Goal: Submit feedback/report problem: Leave review/rating

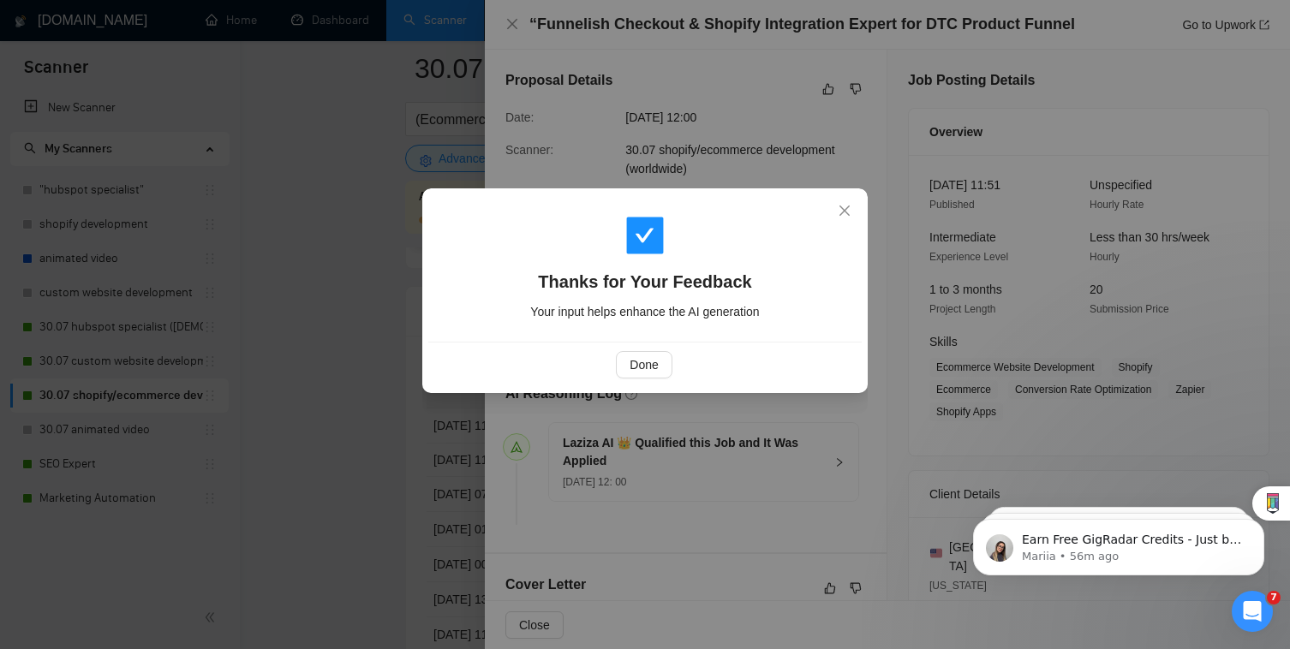
scroll to position [258, 0]
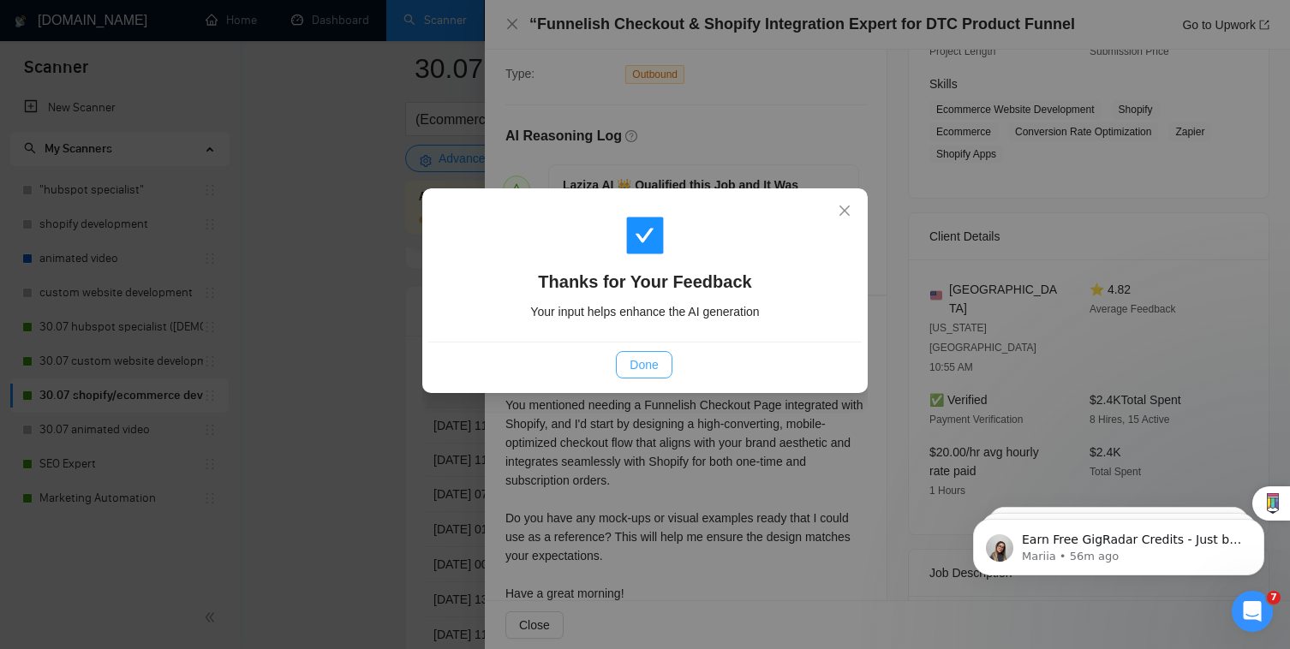
click at [660, 361] on button "Done" at bounding box center [644, 364] width 56 height 27
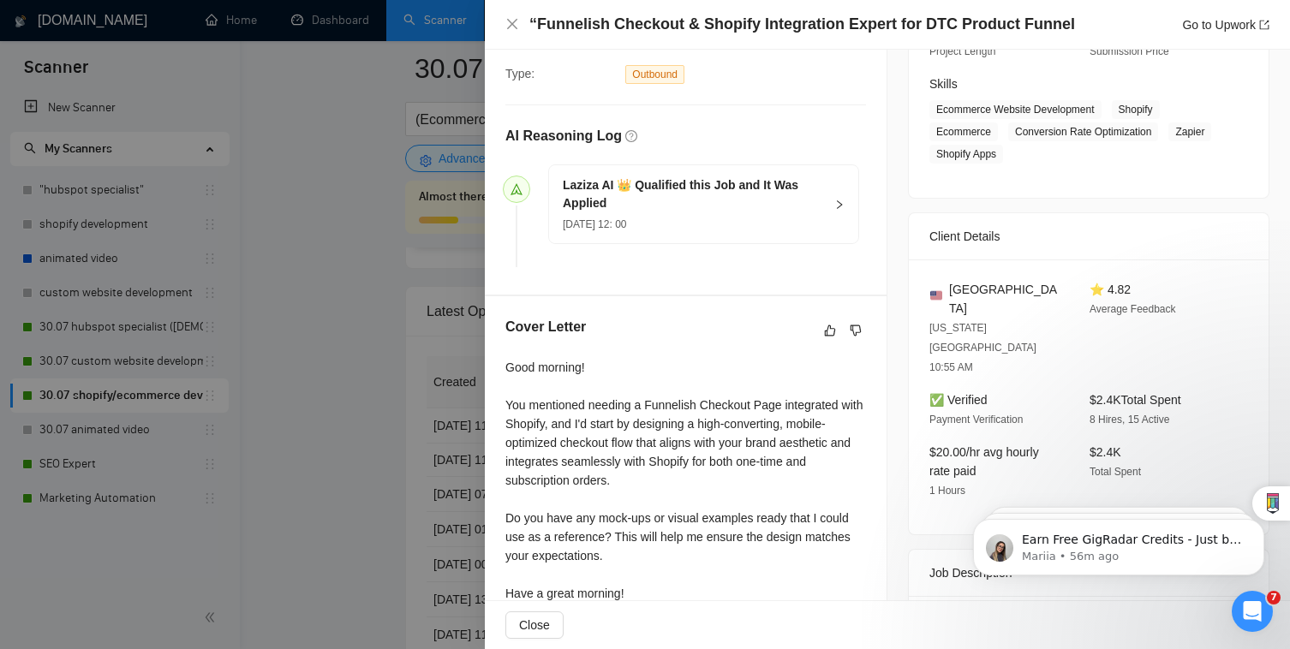
click at [465, 326] on div at bounding box center [645, 324] width 1290 height 649
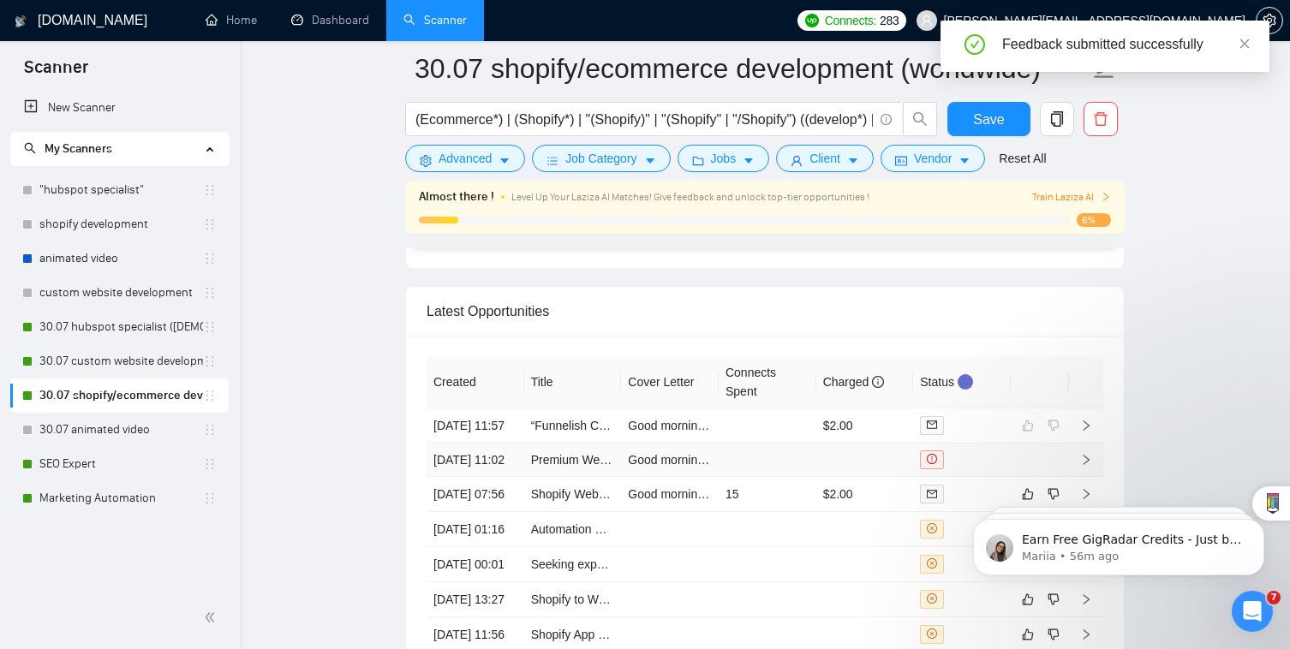
click at [758, 444] on td at bounding box center [768, 460] width 98 height 33
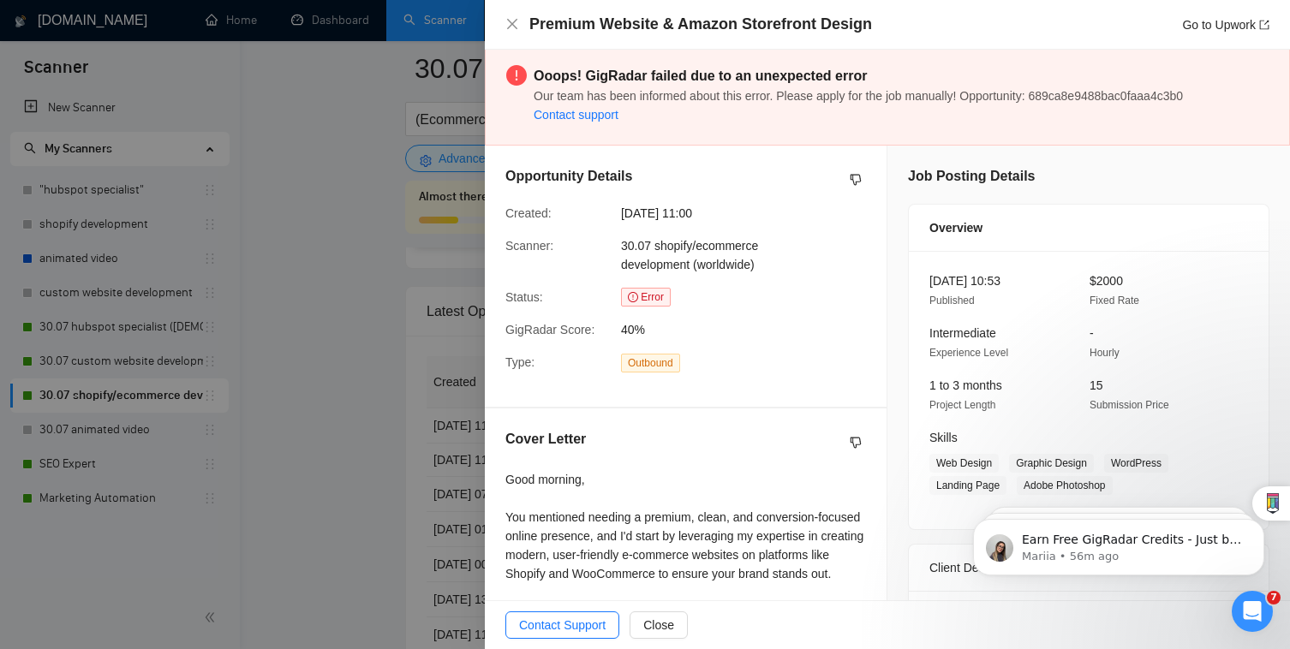
scroll to position [4, 0]
click at [394, 462] on div at bounding box center [645, 324] width 1290 height 649
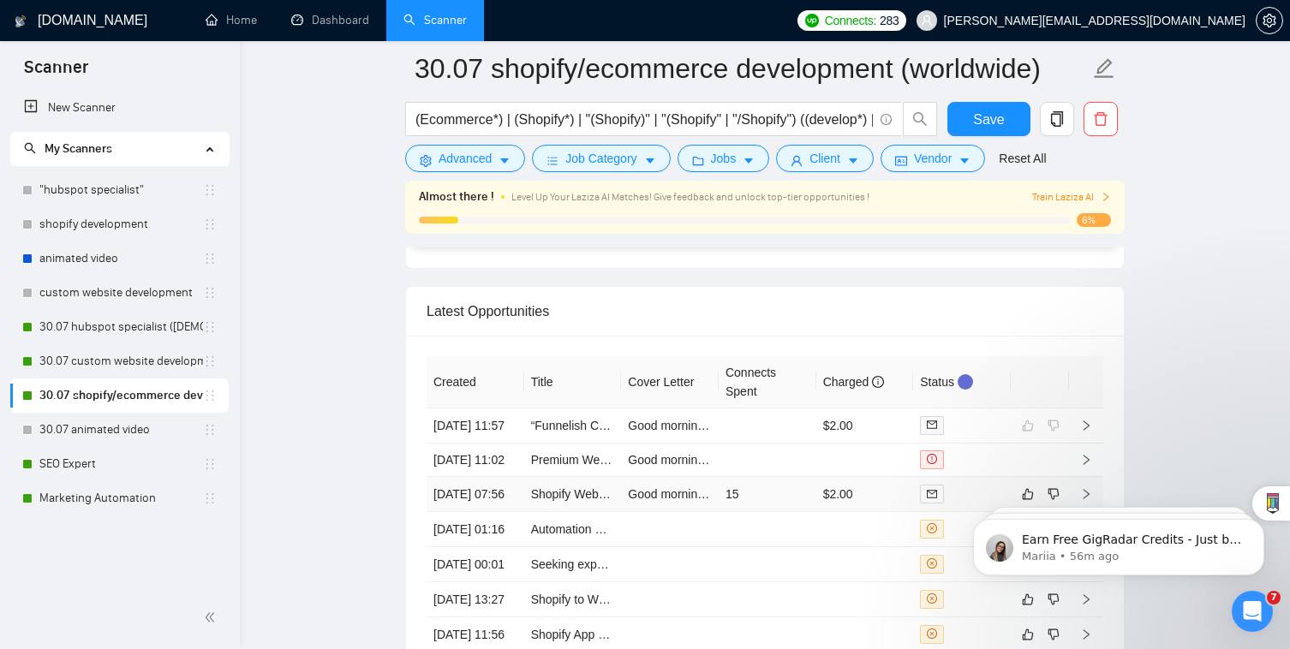
click at [512, 504] on td "[DATE] 07:56" at bounding box center [476, 494] width 98 height 35
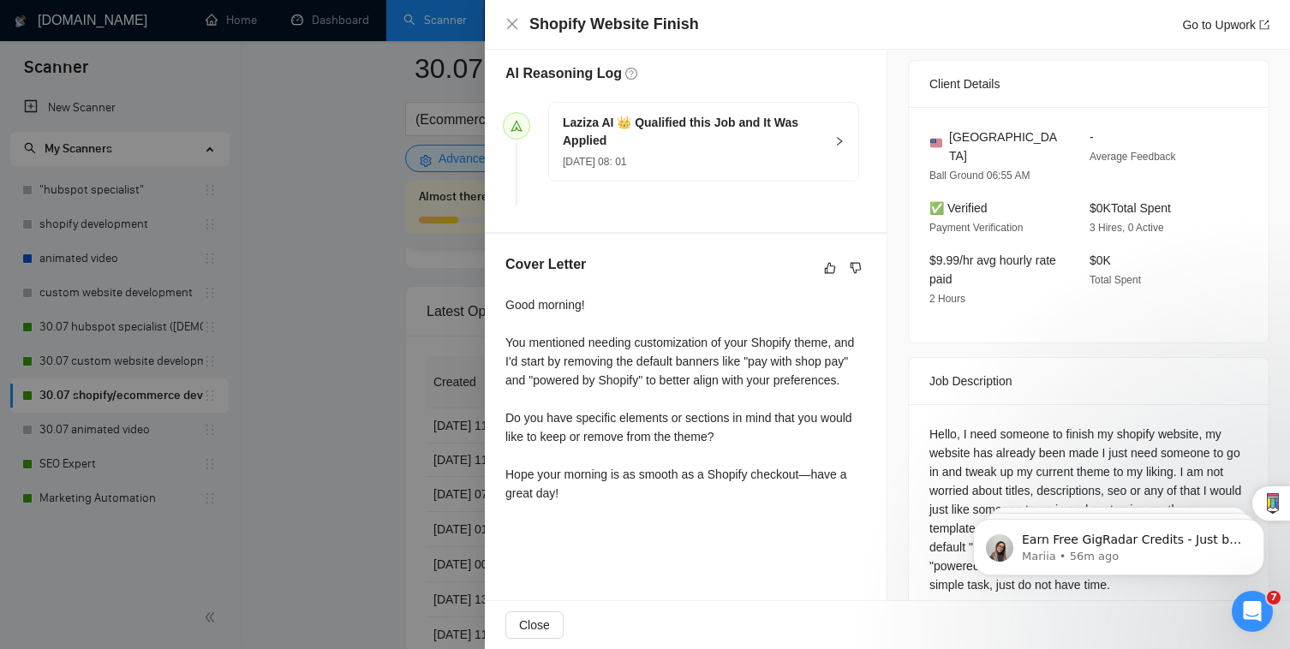
scroll to position [476, 0]
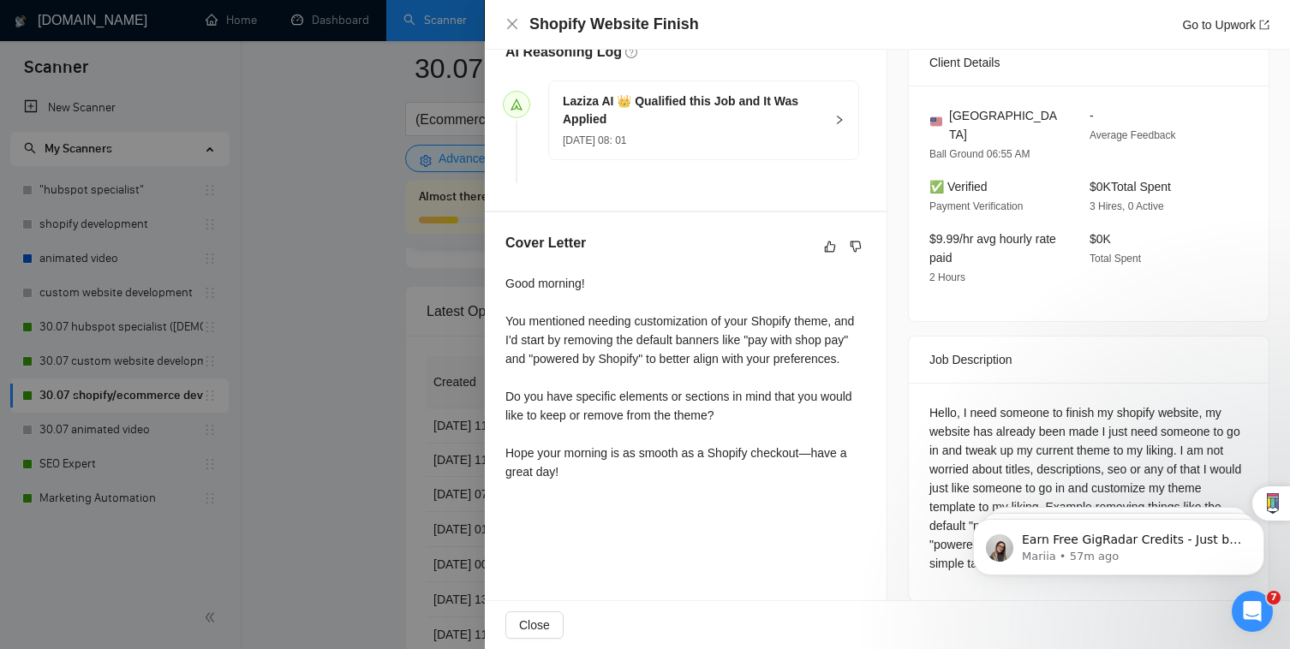
click at [1255, 606] on icon "Open Intercom Messenger" at bounding box center [1253, 612] width 28 height 28
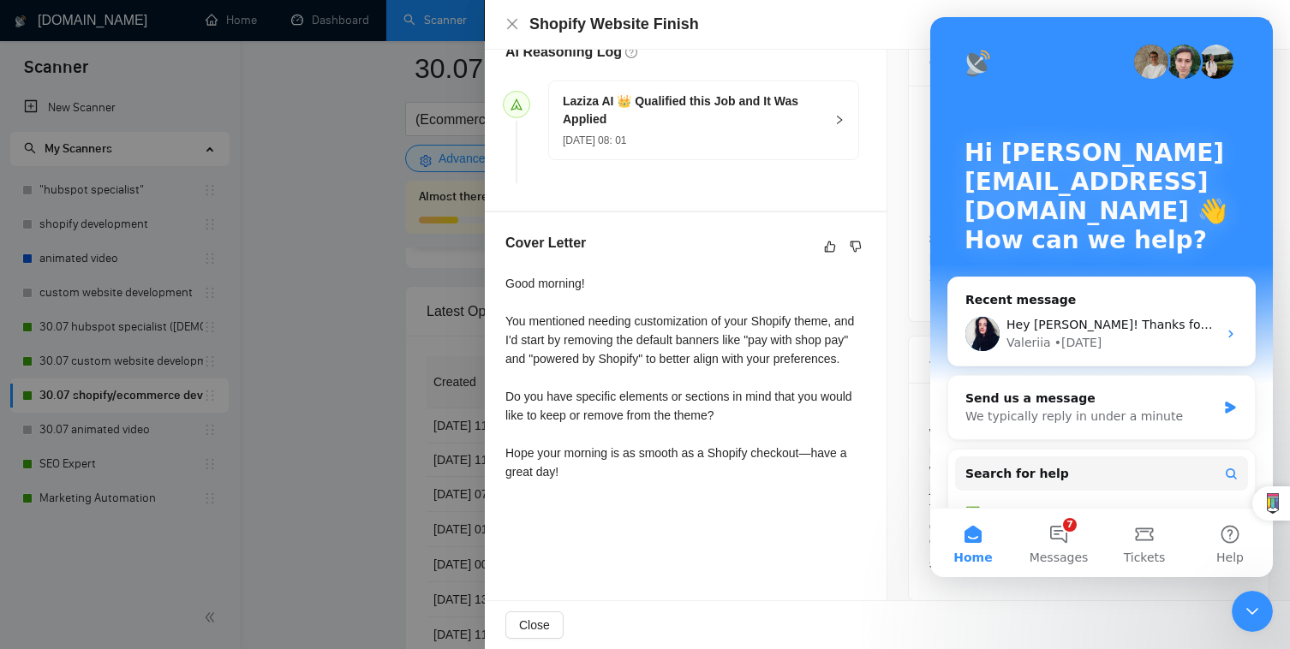
click at [1255, 606] on icon "Close Intercom Messenger" at bounding box center [1252, 611] width 21 height 21
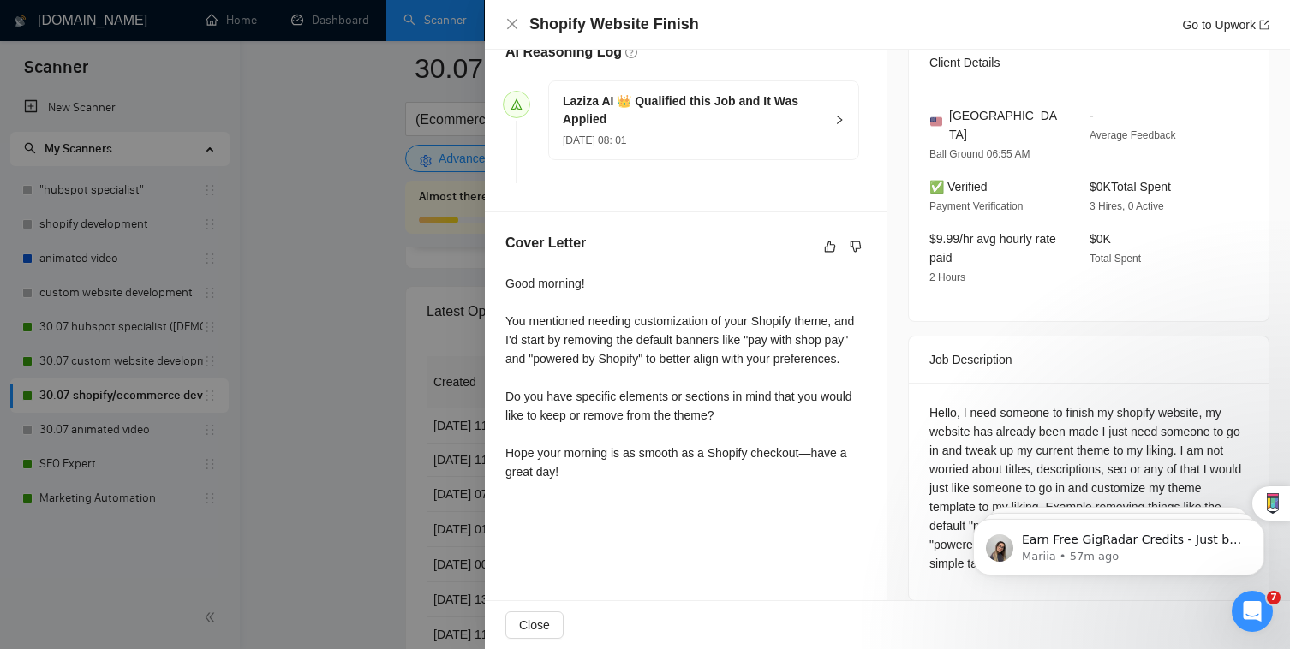
scroll to position [0, 0]
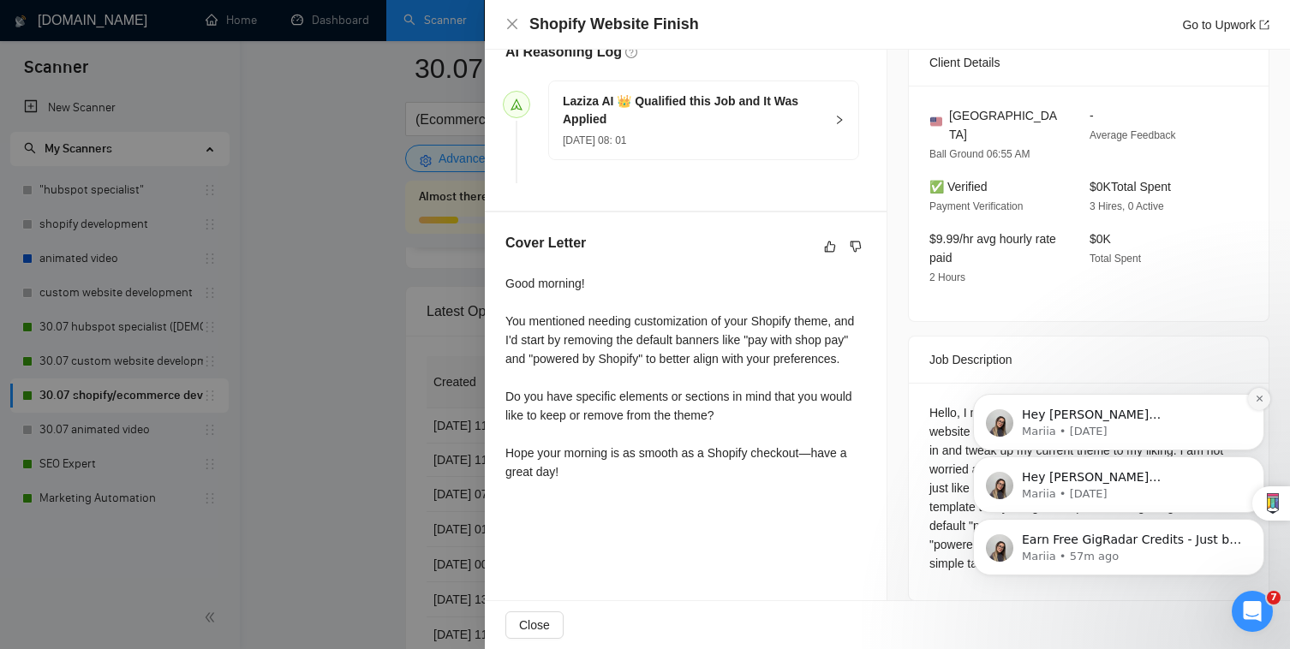
click at [1255, 402] on icon "Dismiss notification" at bounding box center [1259, 398] width 9 height 9
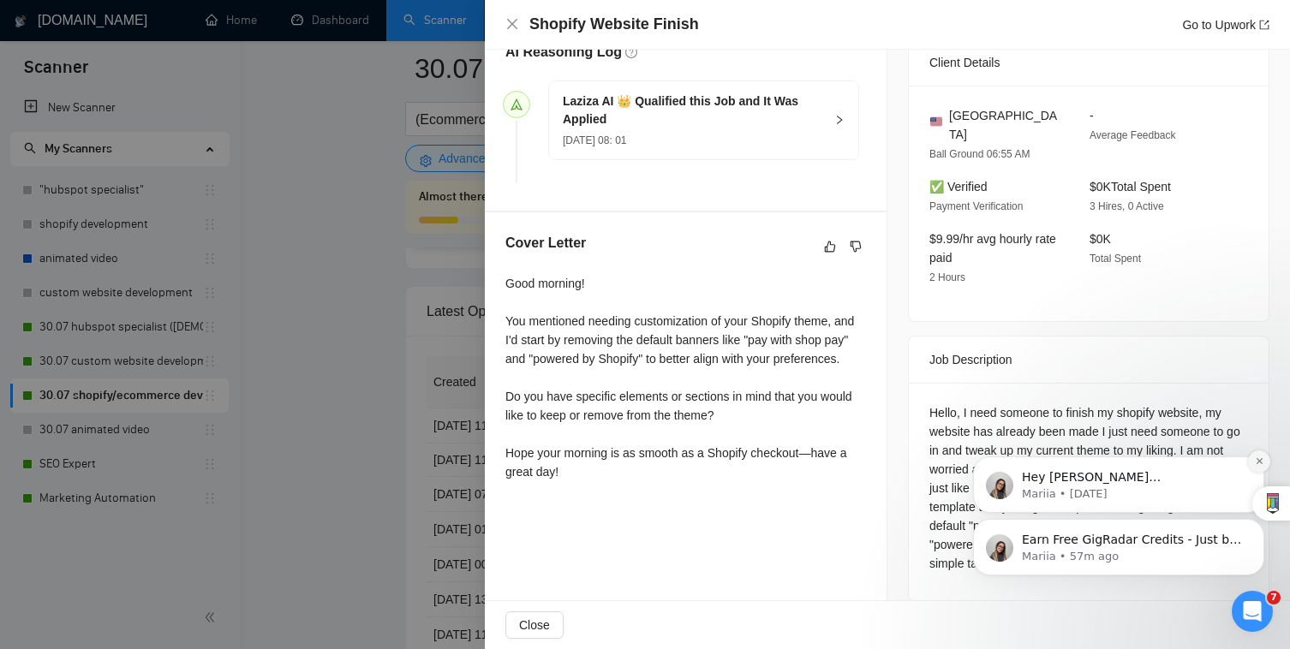
click at [1255, 457] on icon "Dismiss notification" at bounding box center [1259, 461] width 9 height 9
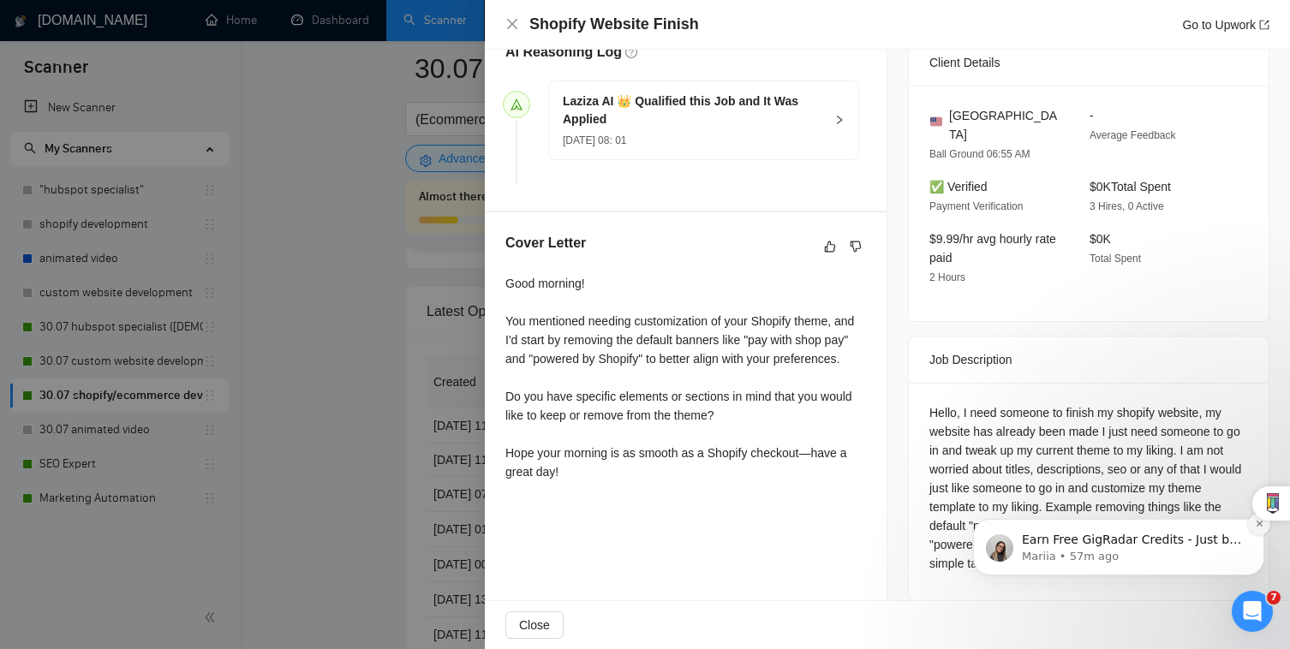
click at [1262, 523] on icon "Dismiss notification" at bounding box center [1259, 523] width 9 height 9
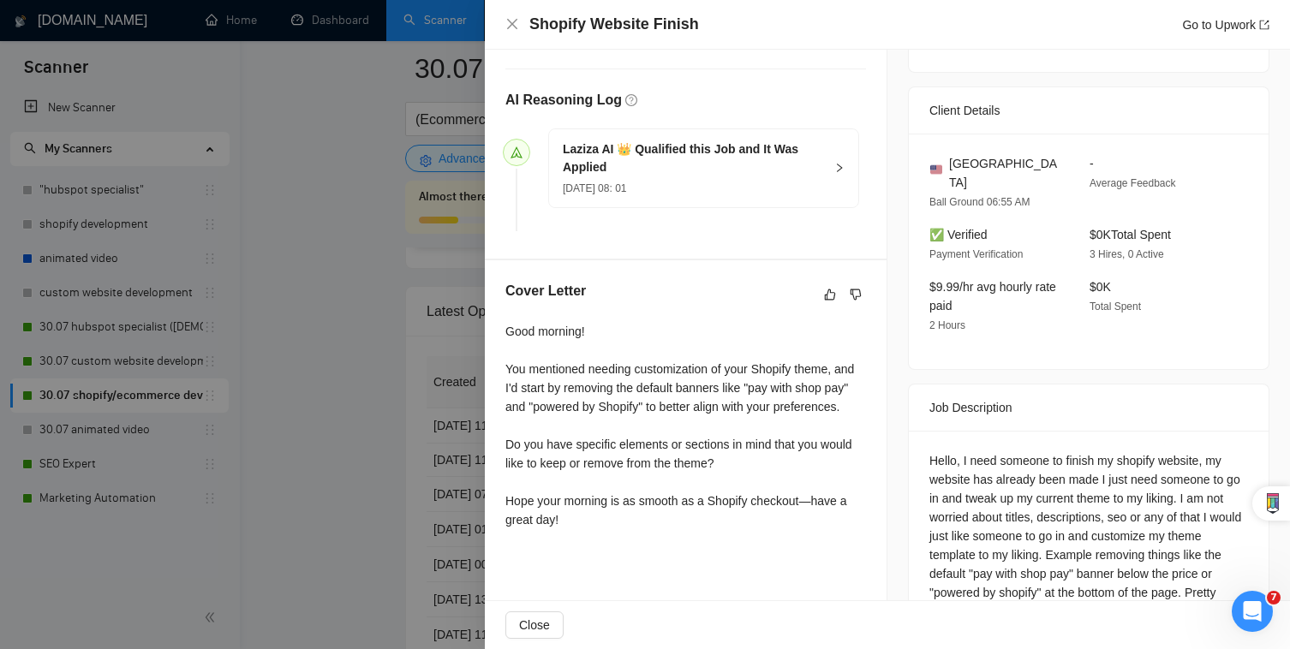
scroll to position [393, 0]
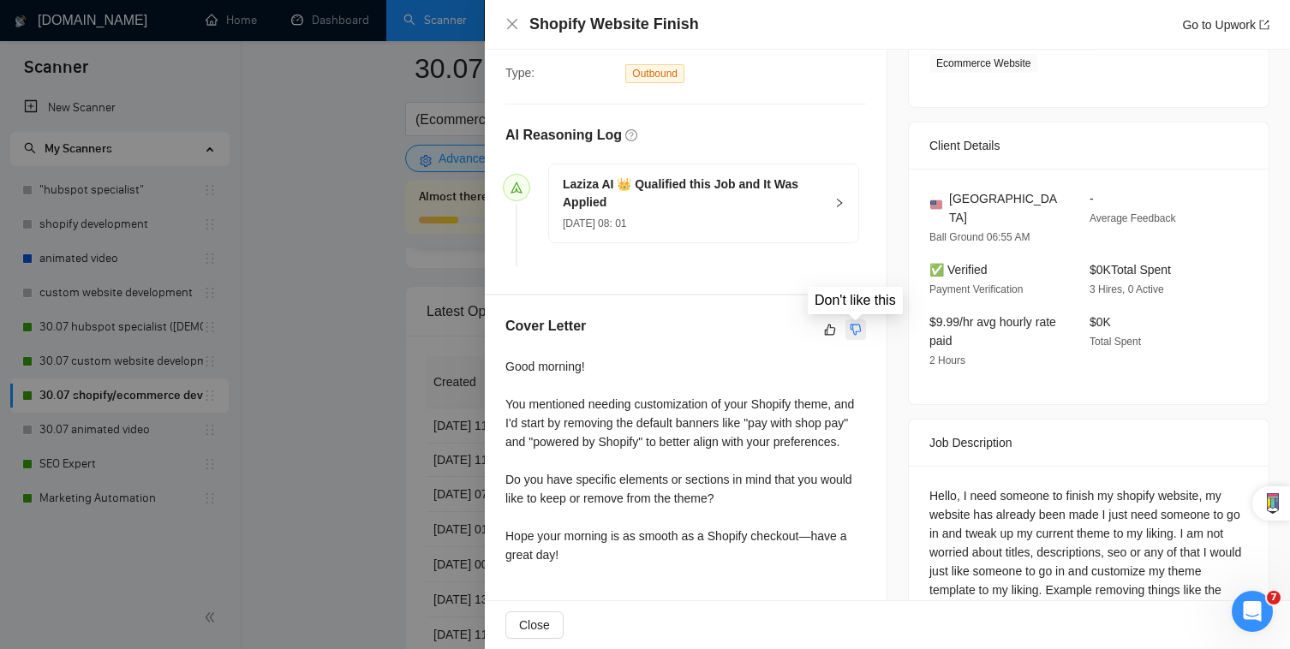
click at [861, 325] on icon "dislike" at bounding box center [856, 330] width 12 height 14
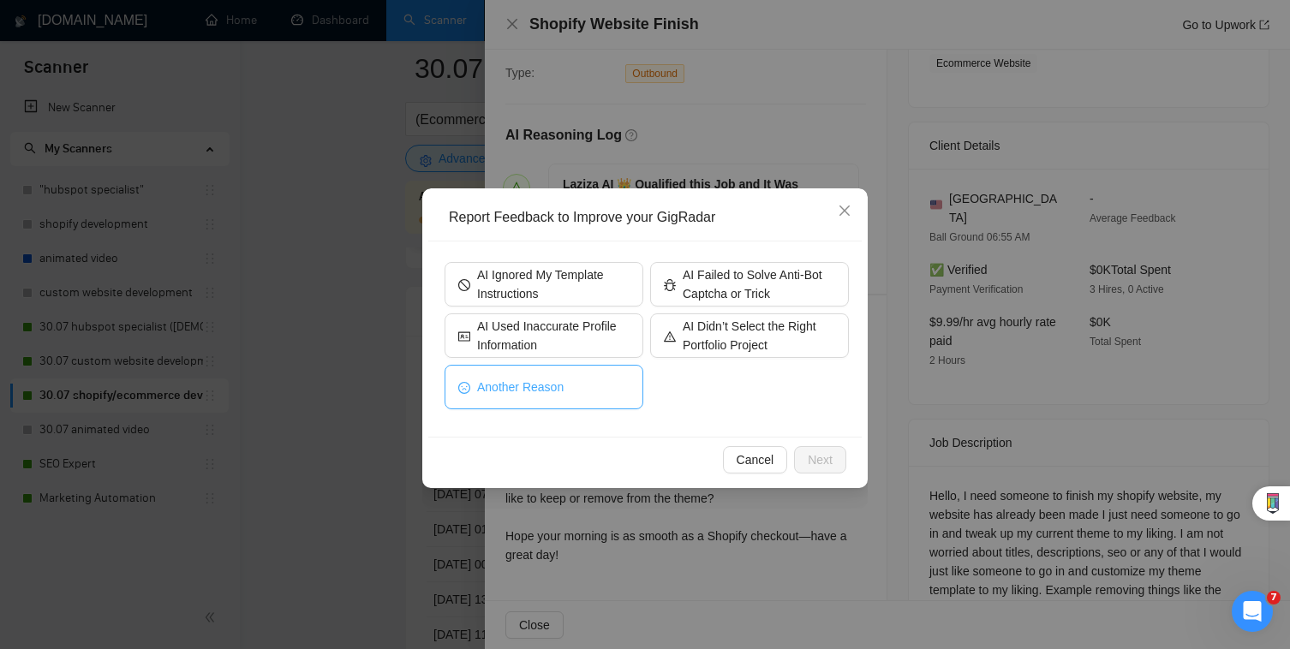
click at [576, 393] on button "Another Reason" at bounding box center [544, 387] width 199 height 45
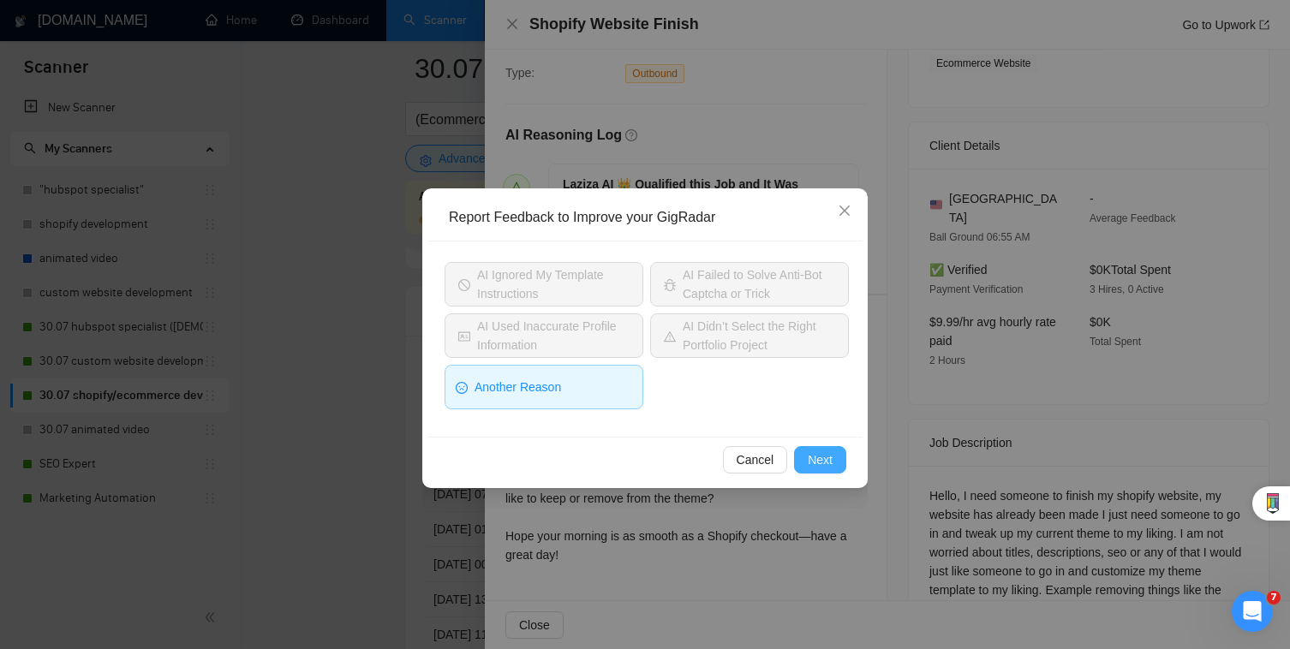
click at [810, 462] on span "Next" at bounding box center [820, 460] width 25 height 19
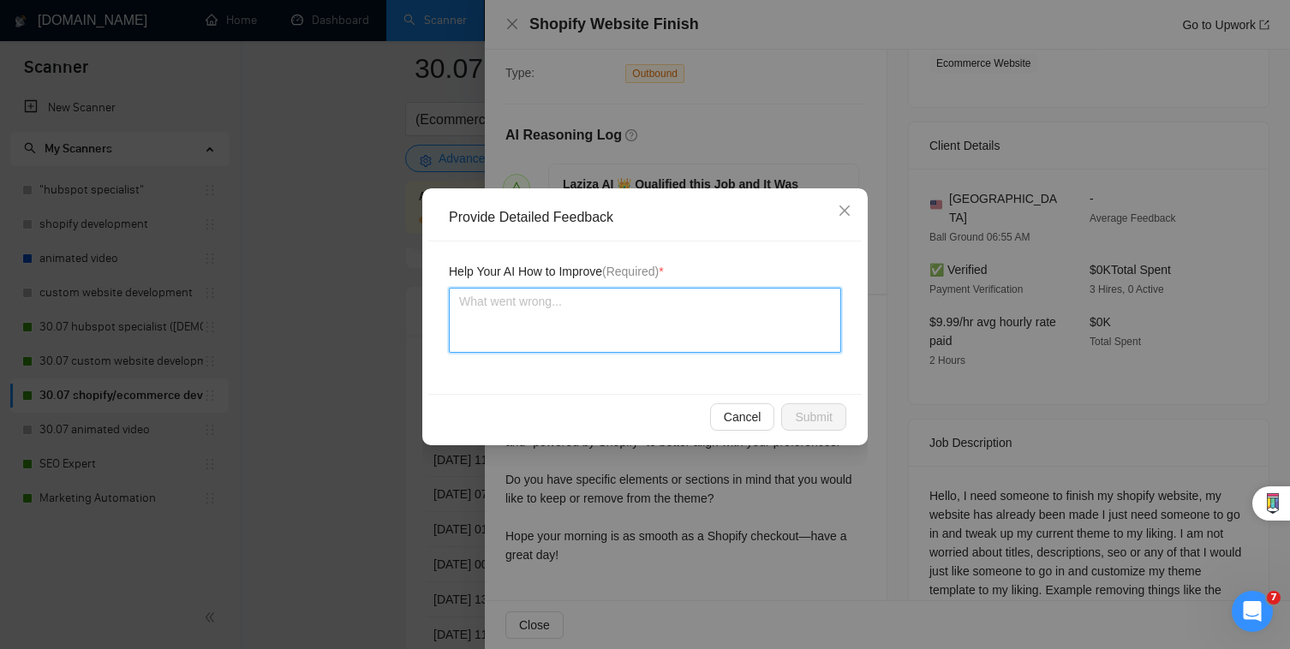
click at [636, 320] on textarea at bounding box center [645, 320] width 392 height 65
type textarea "A"
type textarea "AI"
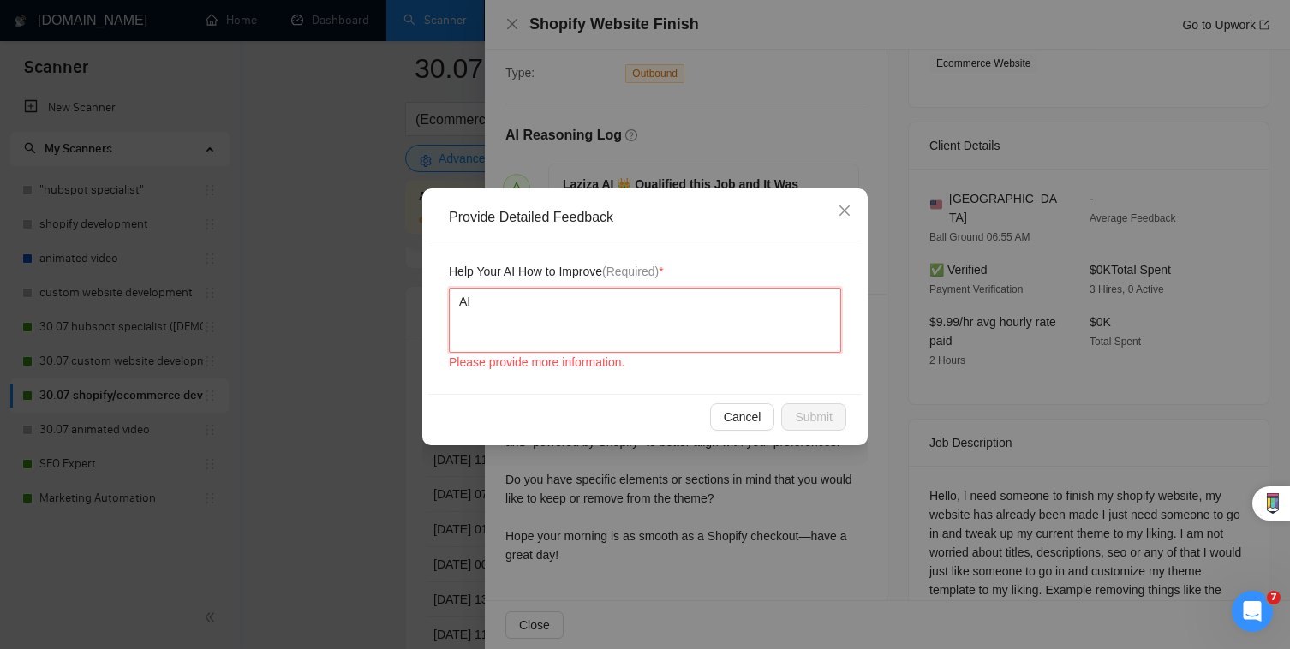
type textarea "AI"
type textarea "A"
type textarea "T"
type textarea "Th"
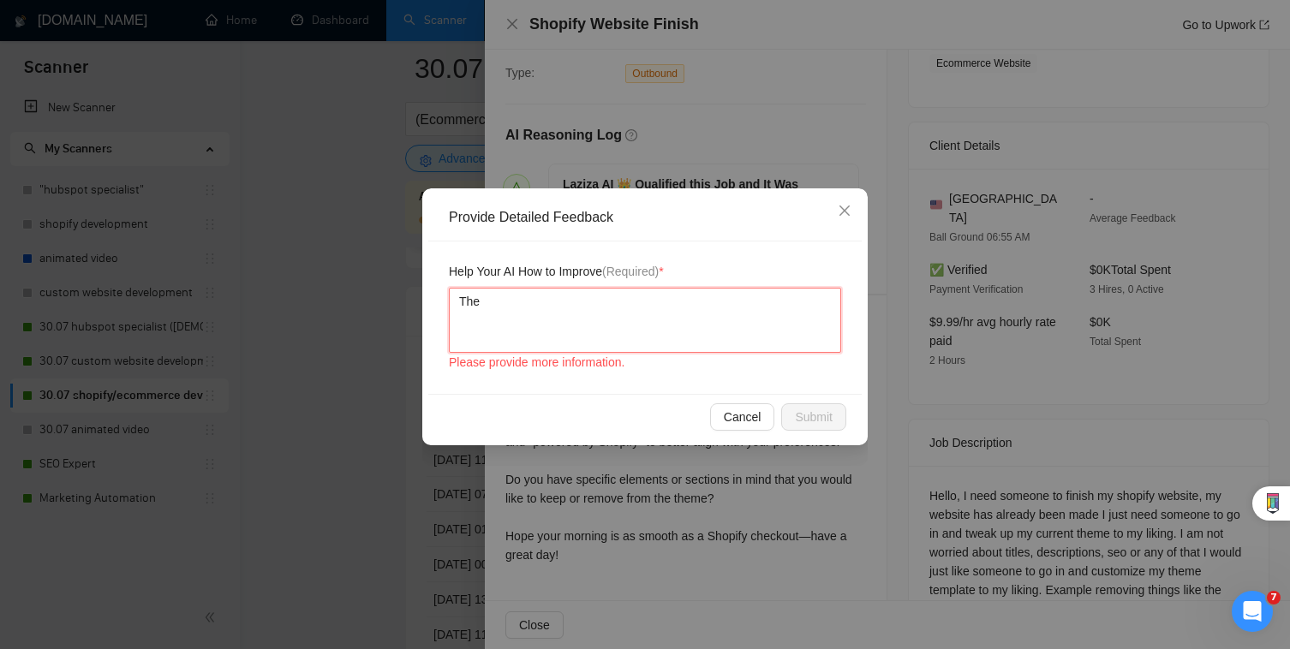
type textarea "The"
type textarea "The A"
type textarea "The AI"
type textarea "The AI s"
type textarea "The AI sa"
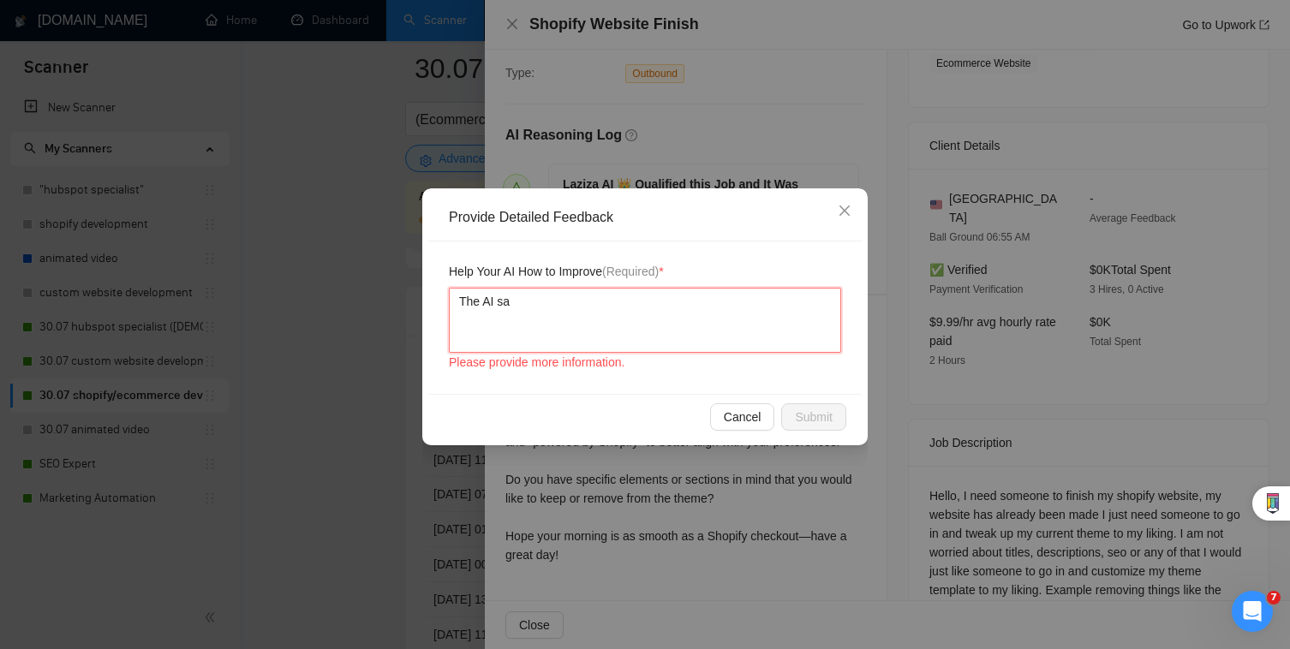
type textarea "The AI say"
type textarea "The AI sayi"
type textarea "The AI sayin"
type textarea "The AI saying"
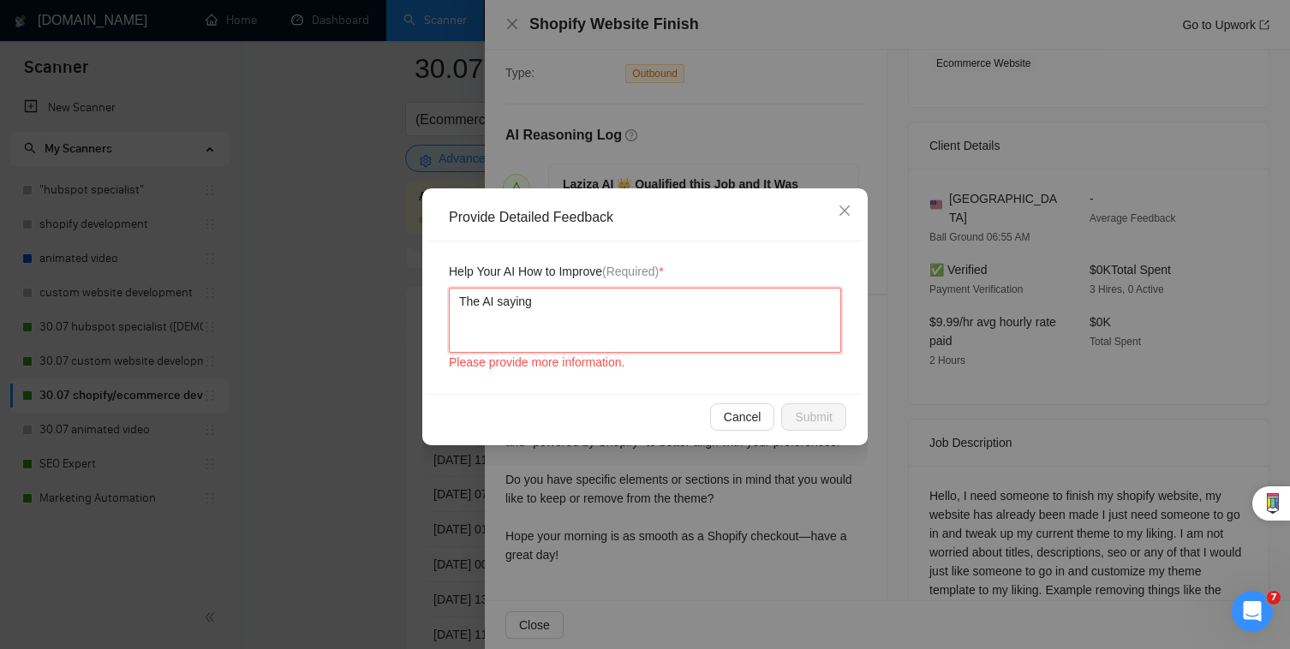
type textarea "The AI saying t"
type textarea "The AI saying th"
type textarea "The AI saying the"
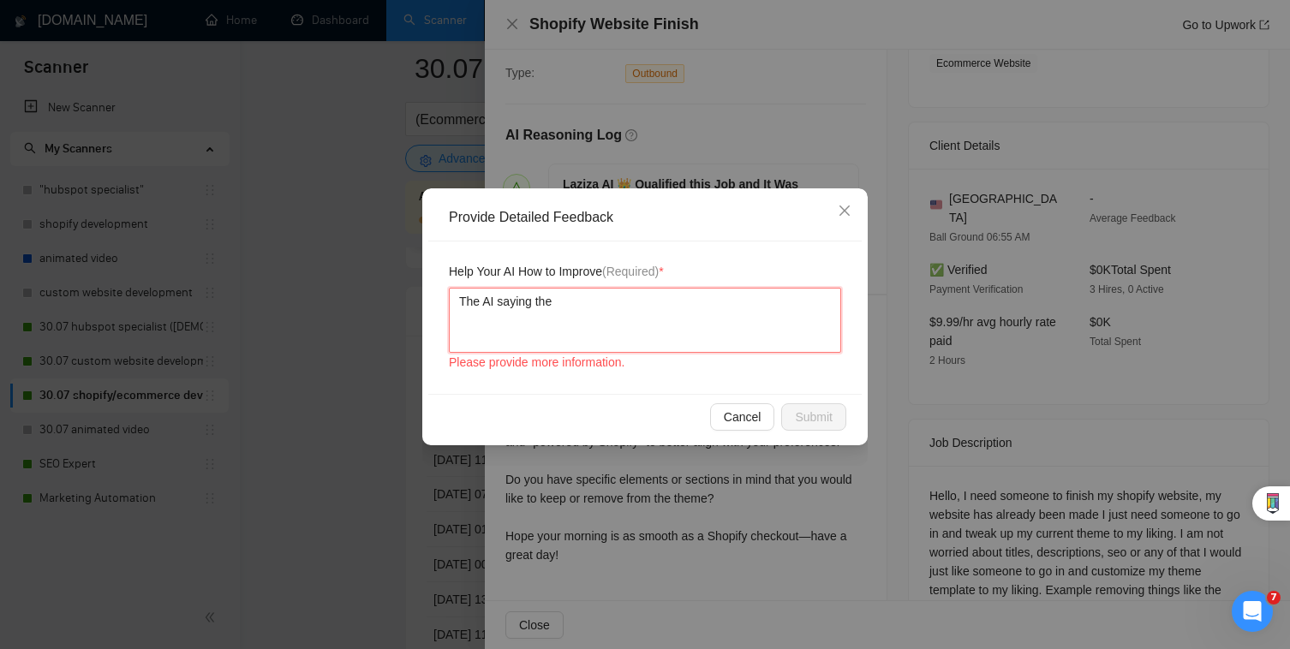
type textarea "The AI saying th"
type textarea "The AI saying t"
type textarea "The AI saying"
type textarea "The AI saying h"
type textarea "The AI saying ho"
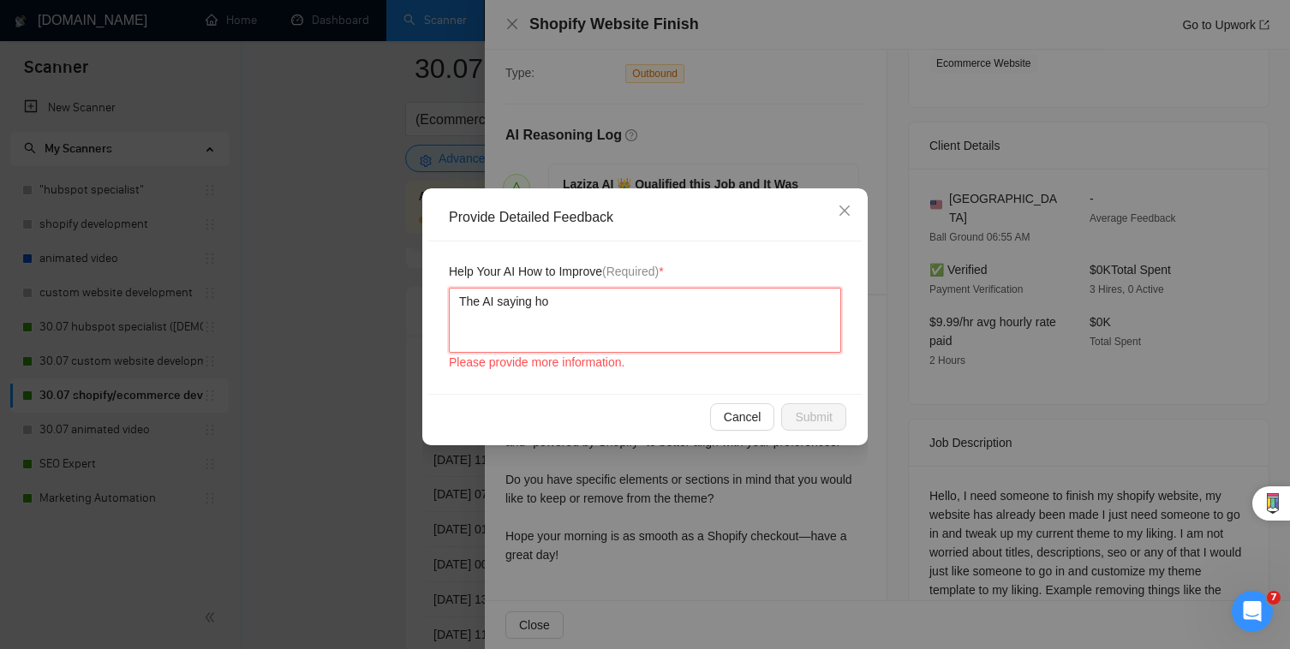
type textarea "The AI saying hop"
type textarea "The AI saying hope"
type textarea "The AI saying hope y"
type textarea "The AI saying hope yo"
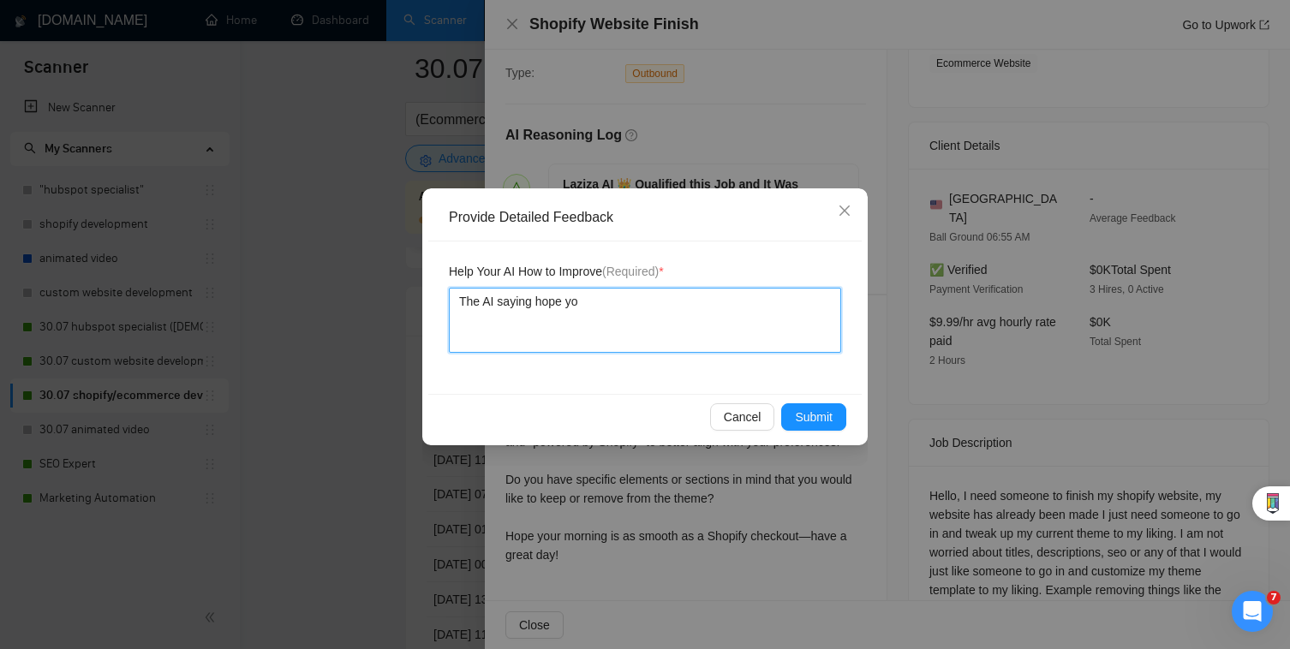
type textarea "The AI saying hope you"
type textarea "The AI saying hope your"
type textarea "The AI saying hope your m"
type textarea "The AI saying hope your mo"
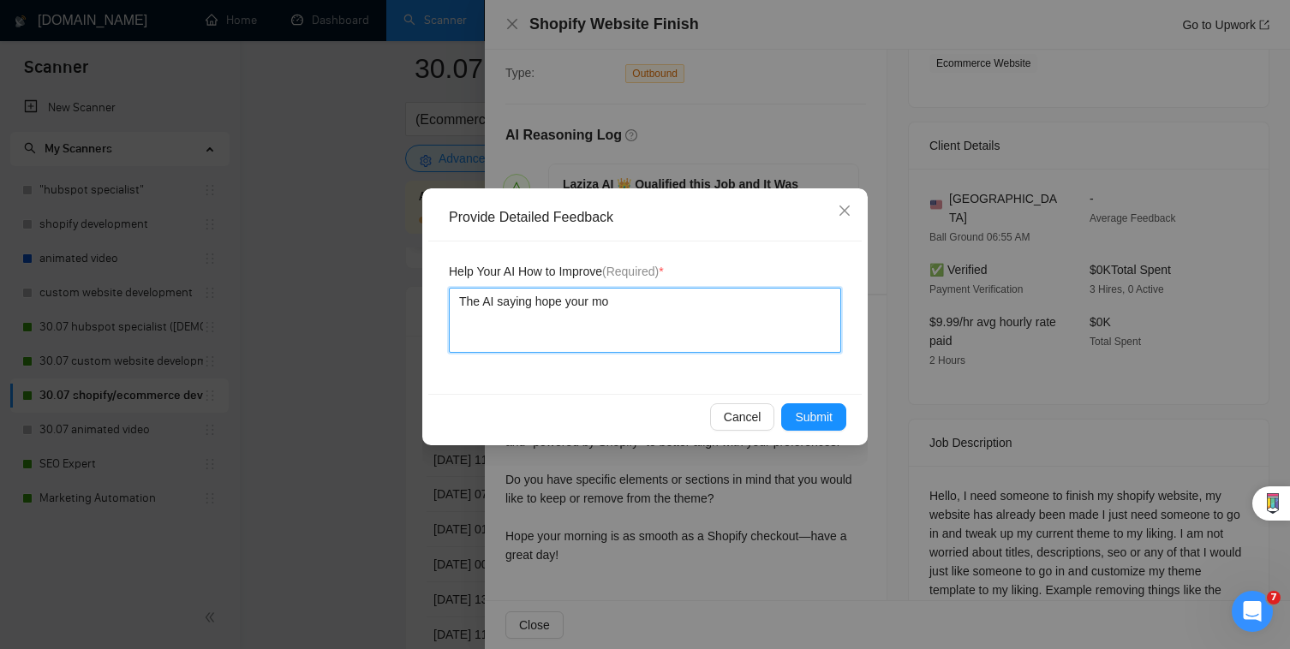
type textarea "The AI saying hope your mor"
type textarea "The AI saying hope your morn"
type textarea "The AI saying hope your morni"
type textarea "The AI saying hope your mornin"
type textarea "The AI saying hope your morning"
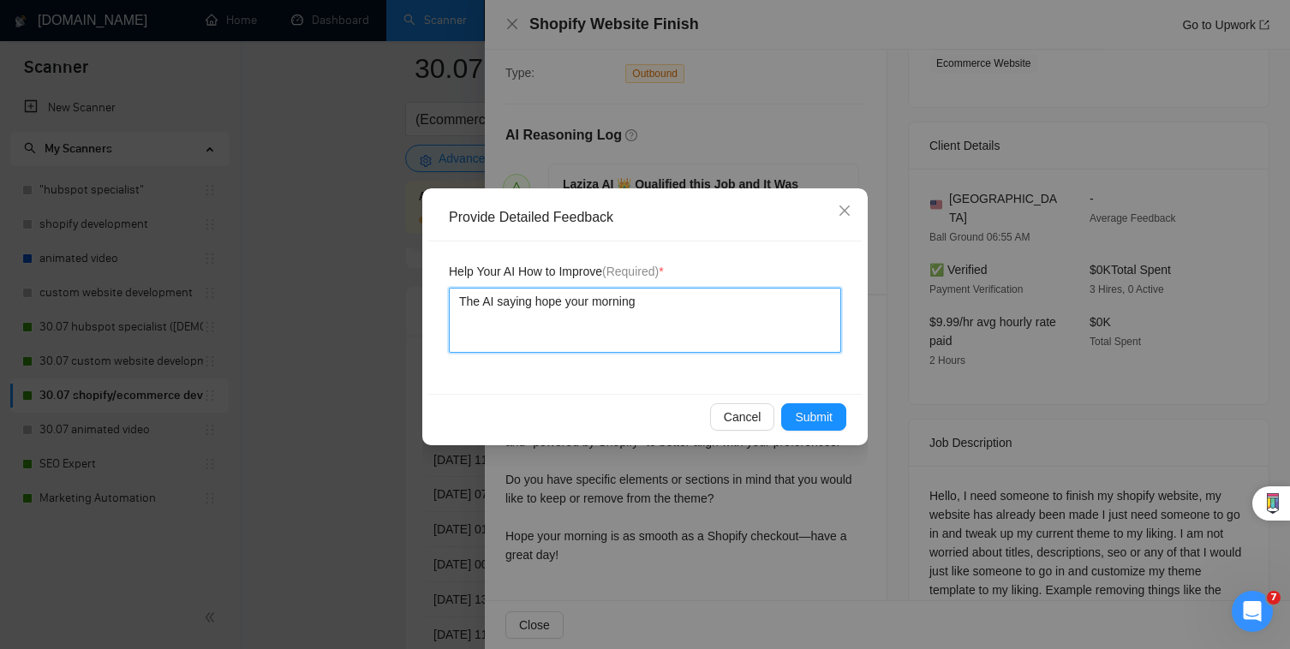
type textarea "The AI saying hope your morning"
type textarea "The AI saying hope your morning i"
type textarea "The AI saying hope your morning is"
type textarea "The AI saying hope your morning is a"
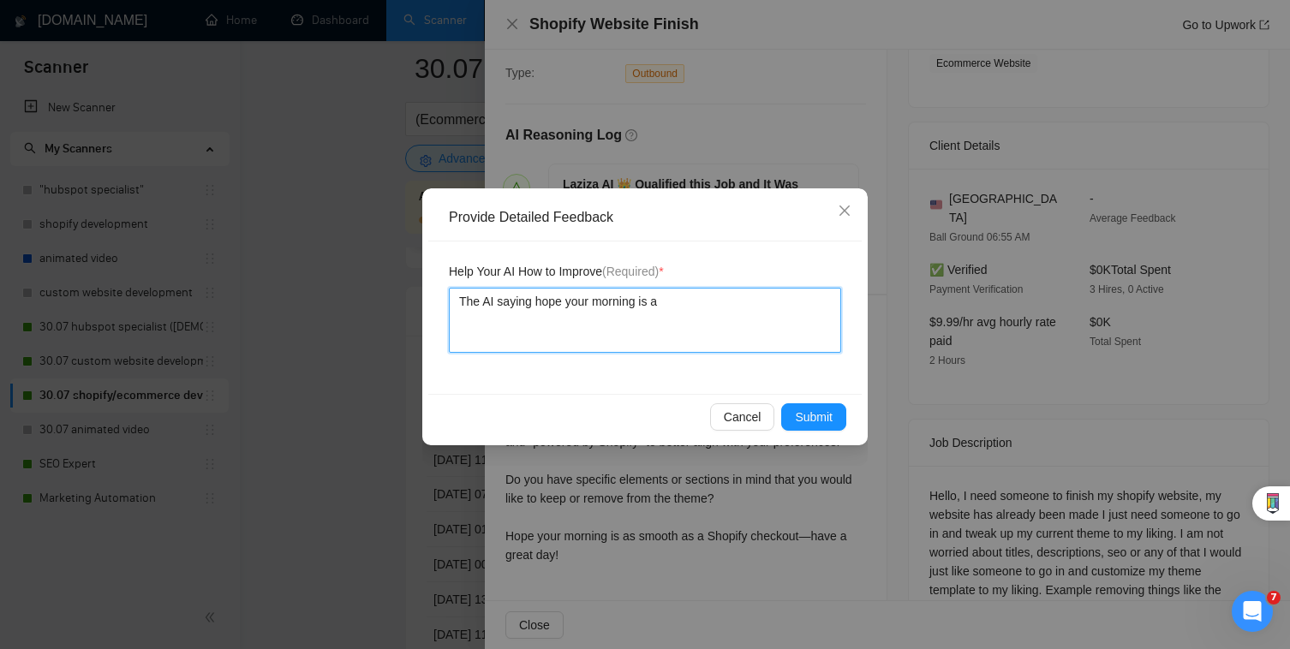
type textarea "The AI saying hope your morning is as"
type textarea "The AI saying hope your morning is as m"
type textarea "The AI saying hope your morning is as ms"
type textarea "The AI saying hope your morning is as m"
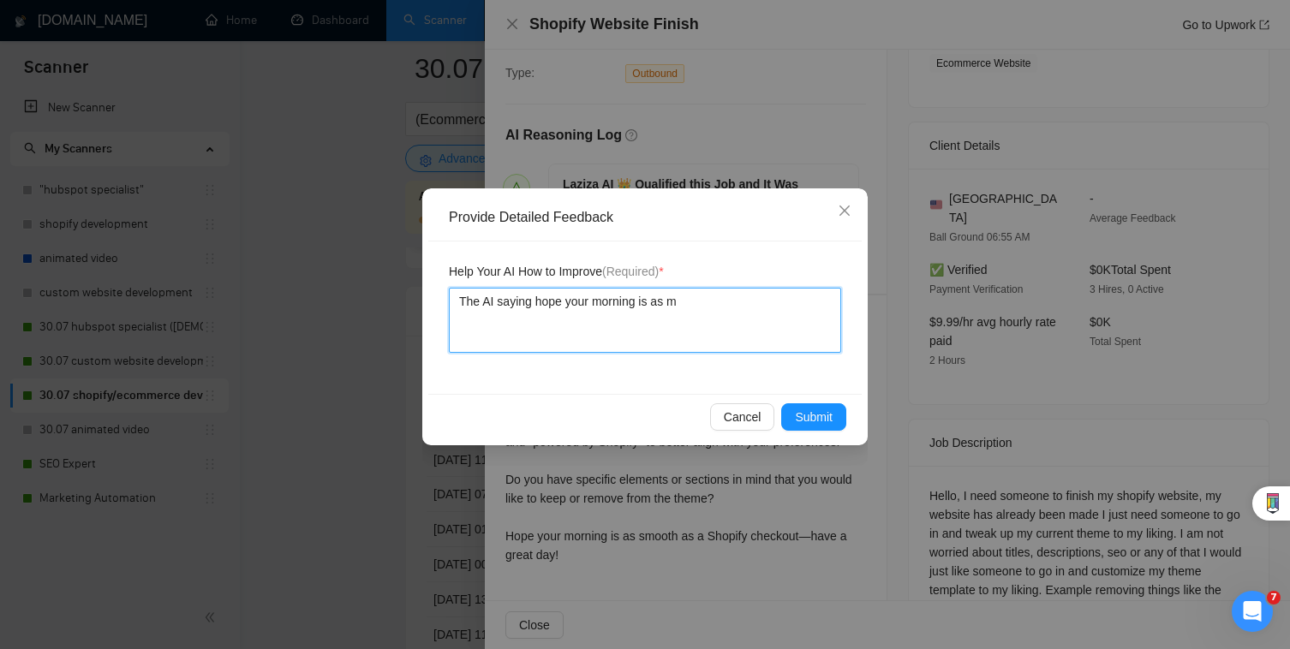
type textarea "The AI saying hope your morning is as"
type textarea "The AI saying hope your morning is as s"
type textarea "The AI saying hope your morning is as sm"
type textarea "The AI saying hope your morning is as smo"
type textarea "The AI saying hope your morning is as smoo"
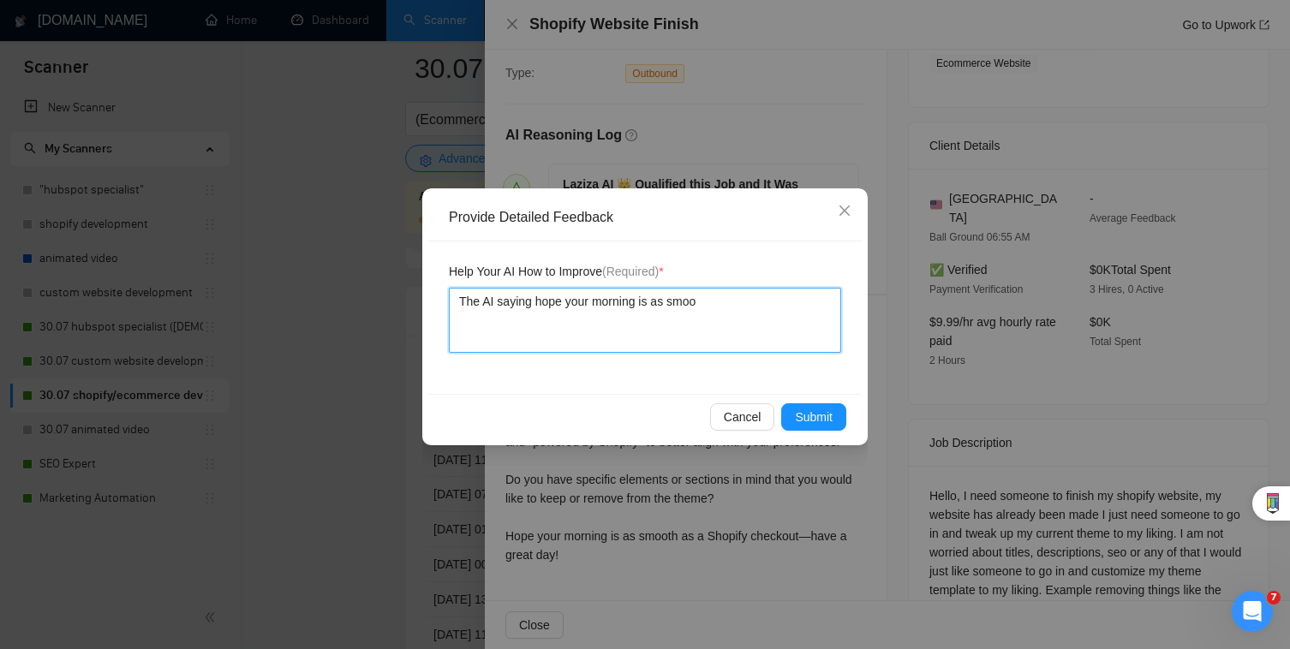
type textarea "The AI saying hope your morning is as [PERSON_NAME]"
type textarea "The AI saying hope your morning is as smooth"
type textarea "The AI saying hope your morning is as smooth a"
type textarea "The AI saying hope your morning is as smooth as"
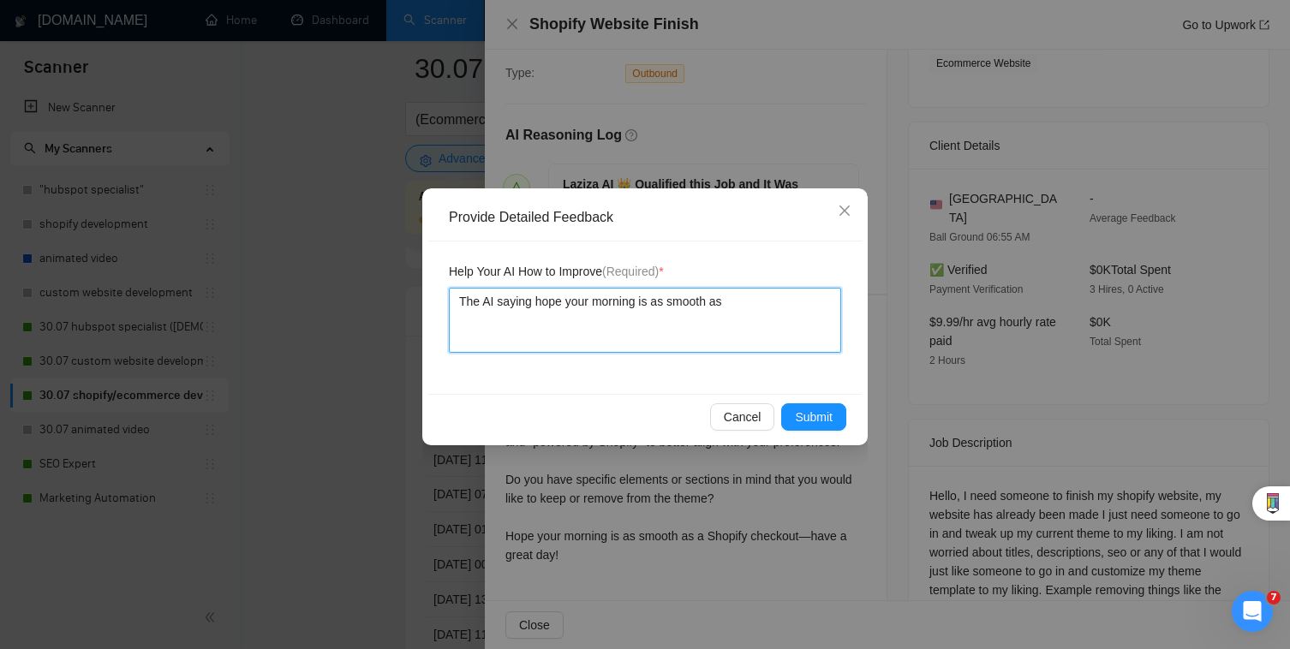
type textarea "The AI saying hope your morning is as smooth as."
type textarea "The AI saying hope your morning is as smooth as. a"
type textarea "The AI saying hope your morning is as smooth as."
type textarea "The AI saying hope your morning is as smooth as"
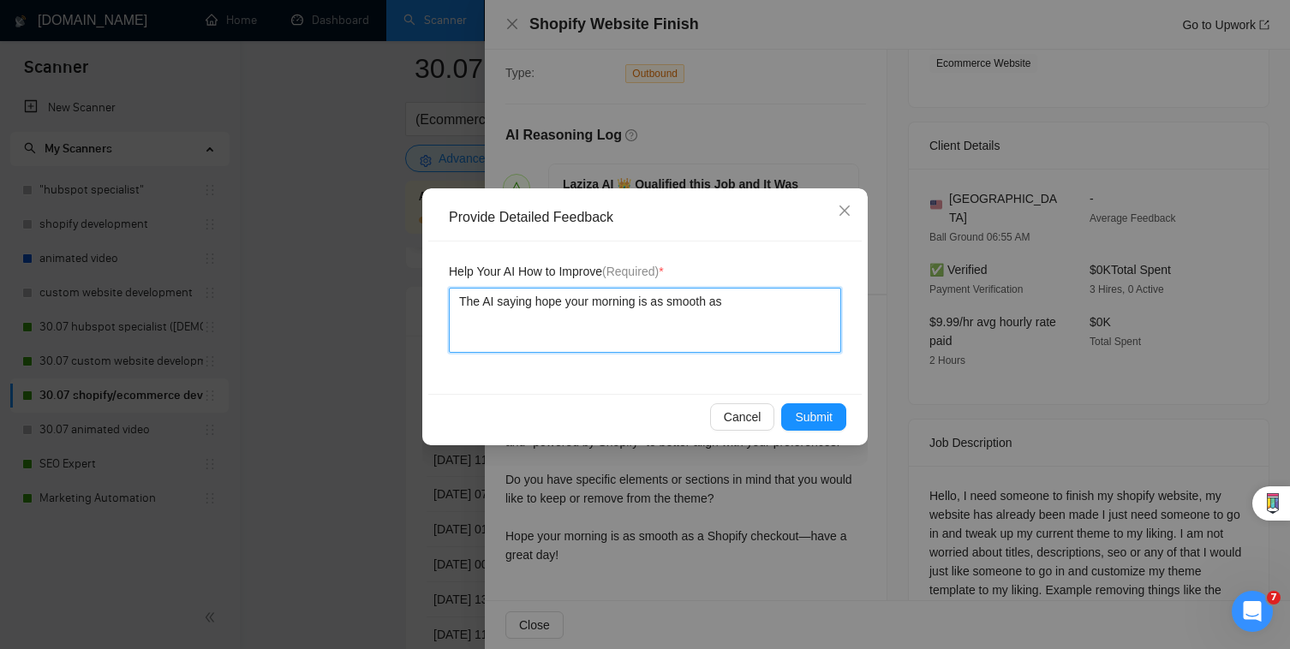
type textarea "The AI saying hope your morning is as smooth as"
type textarea "The AI saying hope your morning is as smooth as a"
type textarea "The AI saying hope your morning is as smooth as a S"
type textarea "The AI saying hope your morning is as smooth as a Sh"
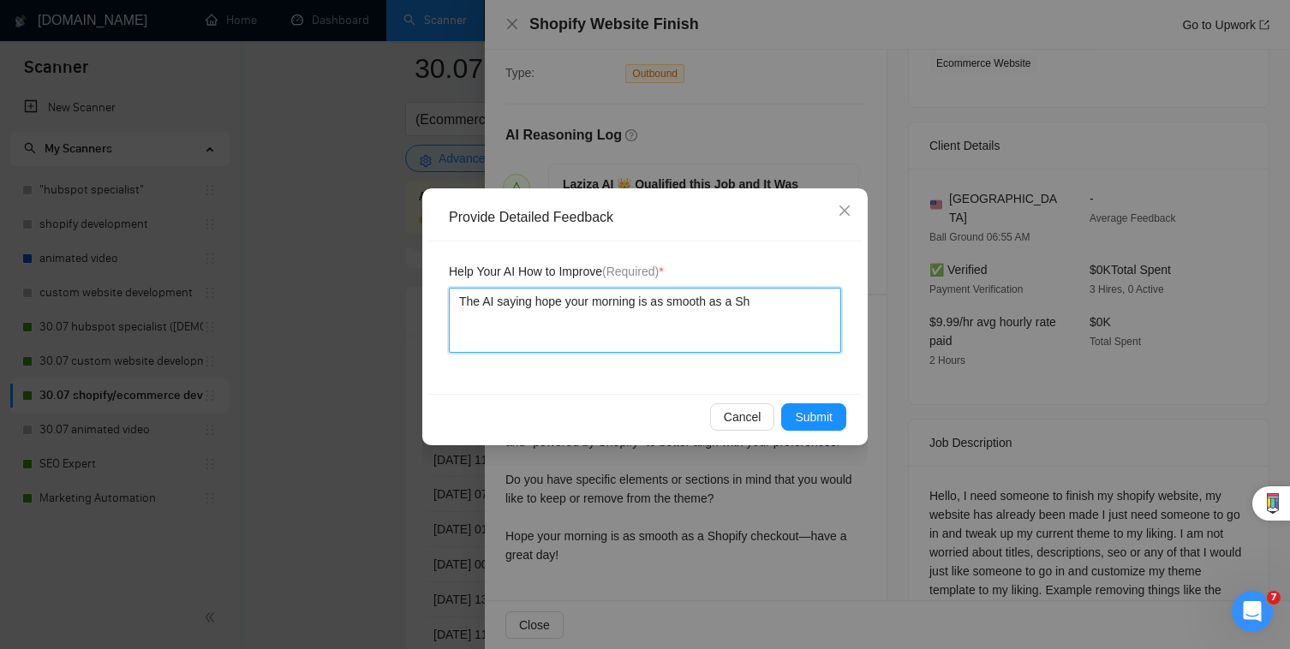
type textarea "The AI saying hope your morning is as smooth as a Sho"
type textarea "The AI saying hope your morning is as smooth as a Shop"
type textarea "The AI saying hope your morning is as smooth as a Shopi"
type textarea "The AI saying hope your morning is as smooth as a Shopif"
type textarea "The AI saying hope your morning is as smooth as a Shopify"
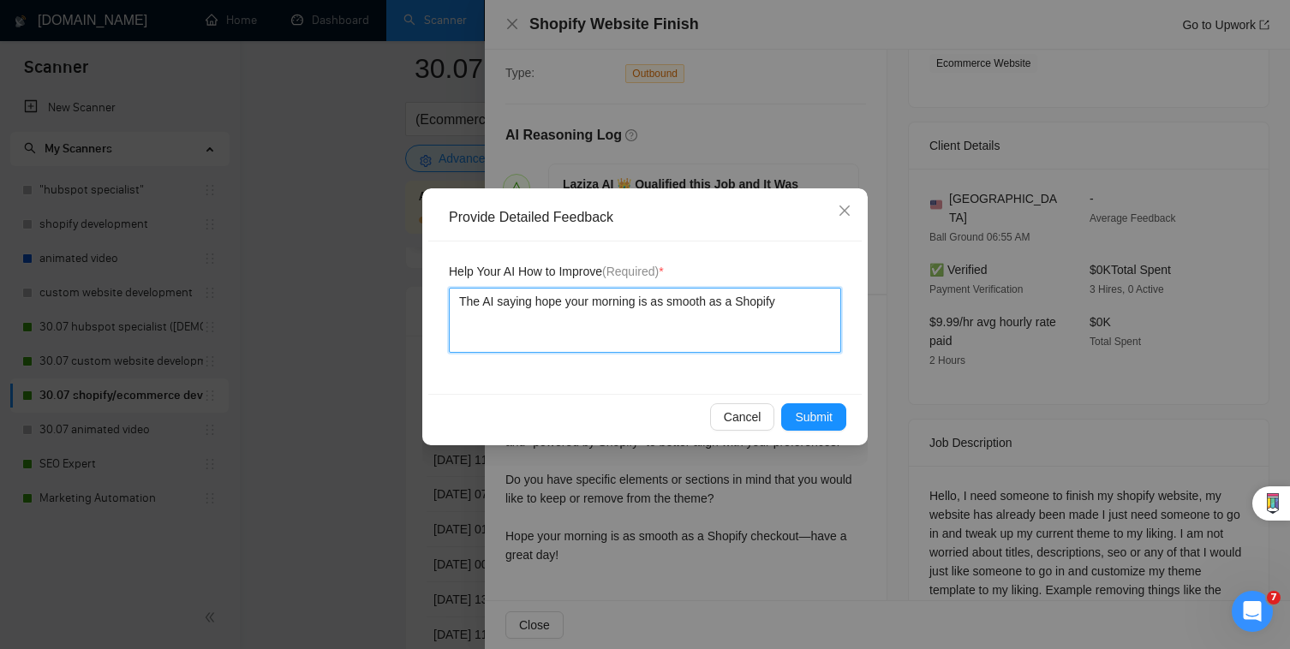
type textarea "The AI saying hope your morning is as smooth as a Shopify"
type textarea "The AI saying hope your morning is as smooth as a Shopify c"
type textarea "The AI saying hope your morning is as smooth as a Shopify ch"
type textarea "The AI saying hope your morning is as smooth as a Shopify che"
type textarea "The AI saying hope your morning is as smooth as a Shopify chec"
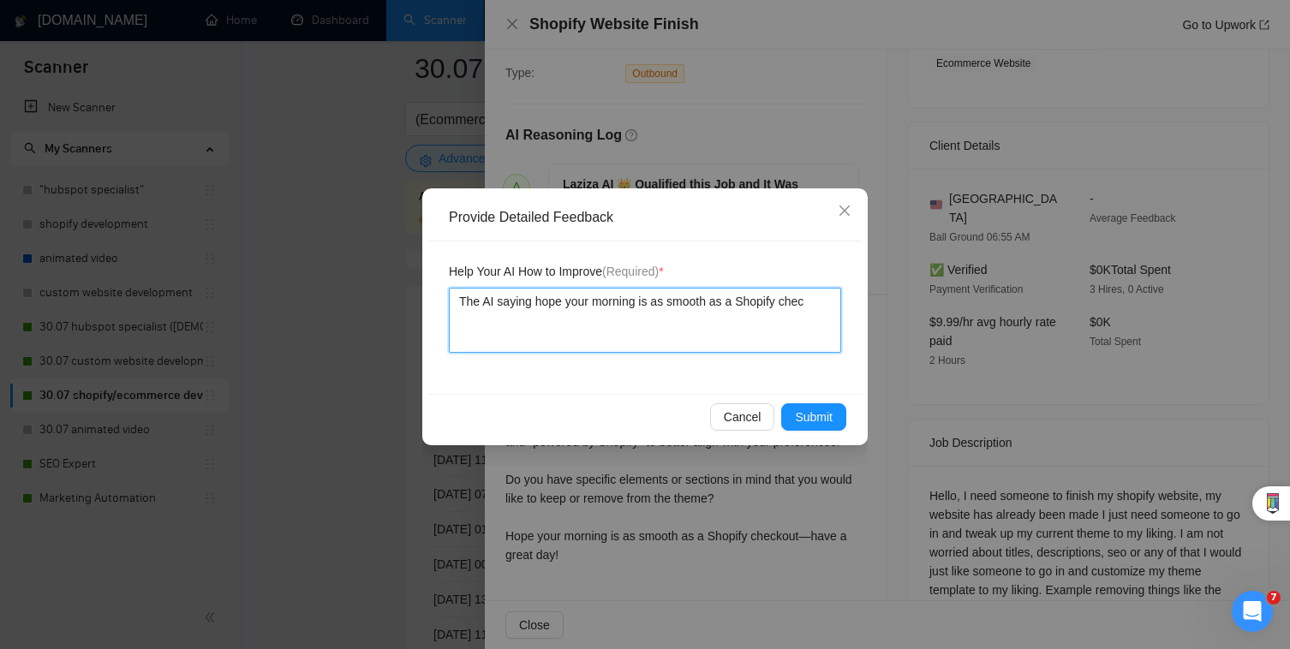
type textarea "The AI saying hope your morning is as smooth as a Shopify check"
type textarea "The AI saying hope your morning is as smooth as a Shopify checko"
type textarea "The AI saying hope your morning is as smooth as a Shopify checkou"
type textarea "The AI saying hope your morning is as smooth as a Shopify checkout"
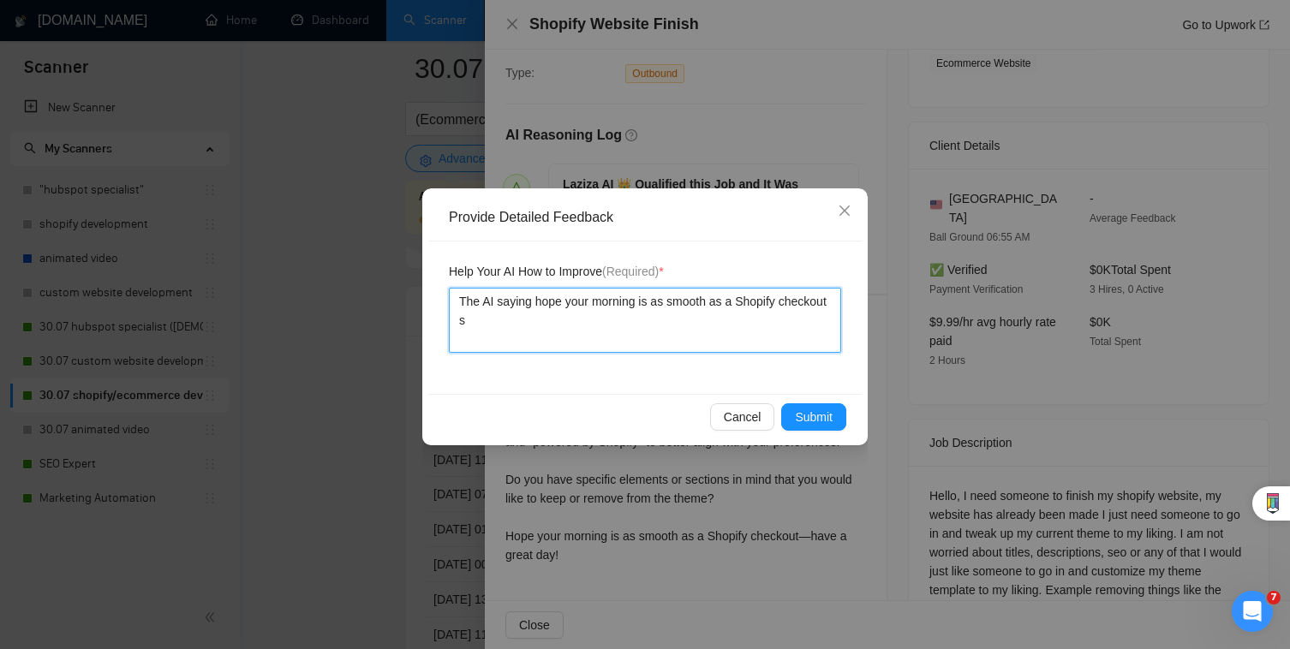
type textarea "The AI saying hope your morning is as smooth as a Shopify checkout sh"
type textarea "The AI saying hope your morning is as smooth as a Shopify checkout sho"
type textarea "The AI saying hope your morning is as smooth as a Shopify checkout shou"
type textarea "The AI saying hope your morning is as smooth as a Shopify checkout should"
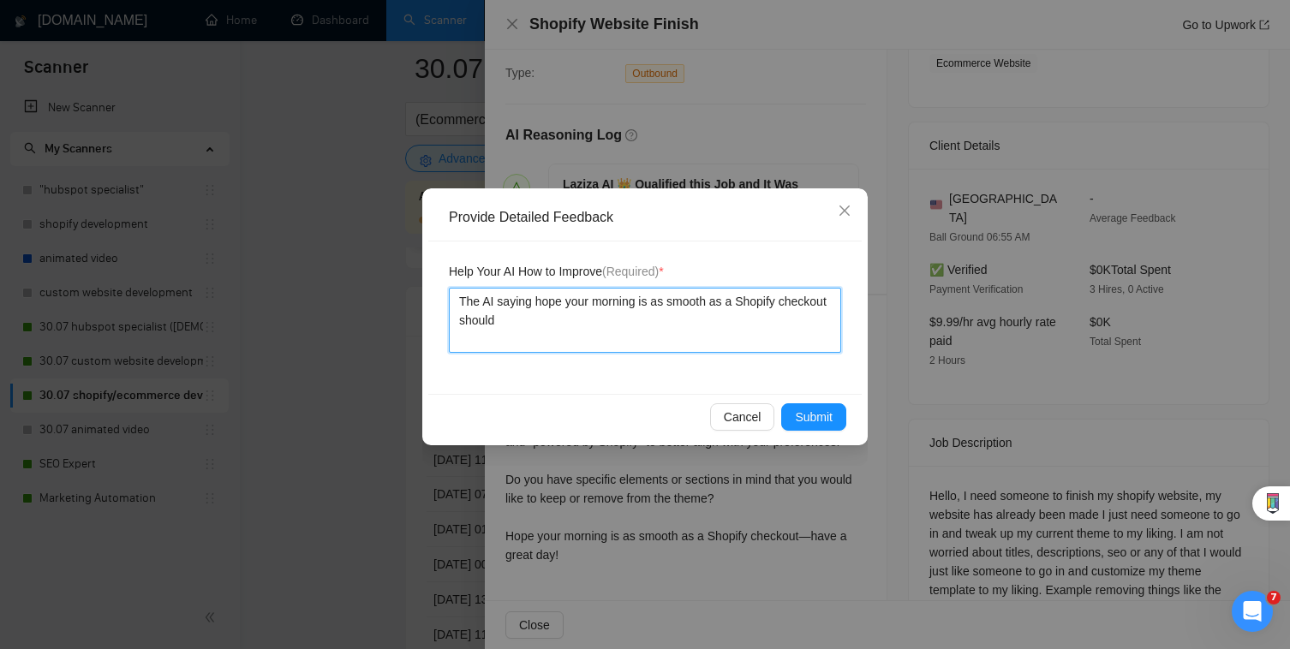
type textarea "The AI saying hope your morning is as smooth as a Shopify checkout should n"
type textarea "The AI saying hope your morning is as smooth as a Shopify checkout should not"
type textarea "The AI saying hope your morning is as smooth as a Shopify checkout should not b"
type textarea "The AI saying hope your morning is as smooth as a Shopify checkout should not be"
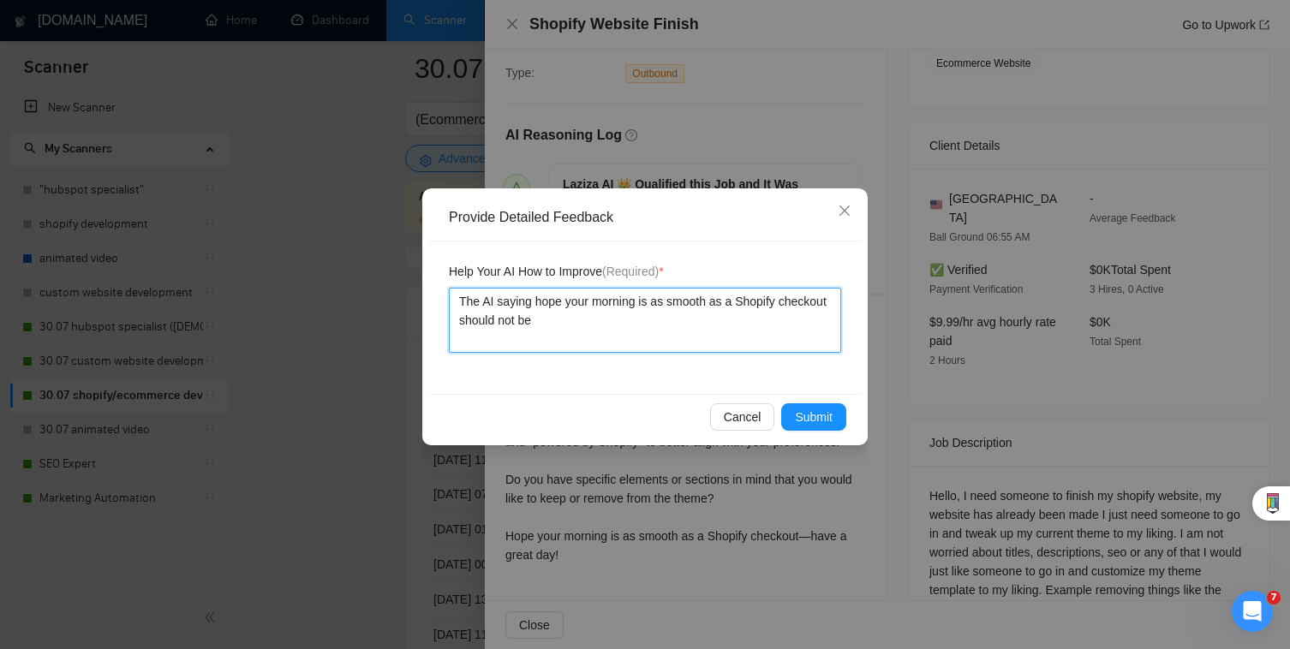
type textarea "The AI saying hope your morning is as smooth as a Shopify checkout should not b…"
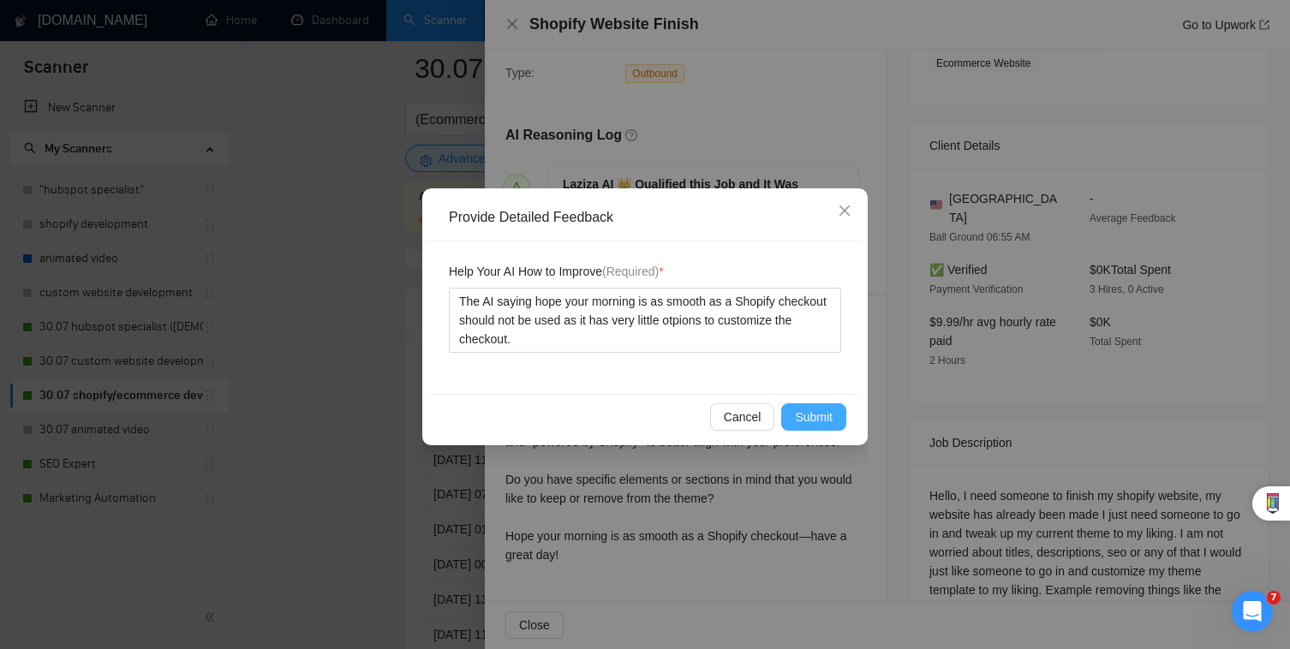
click at [813, 412] on span "Submit" at bounding box center [814, 417] width 38 height 19
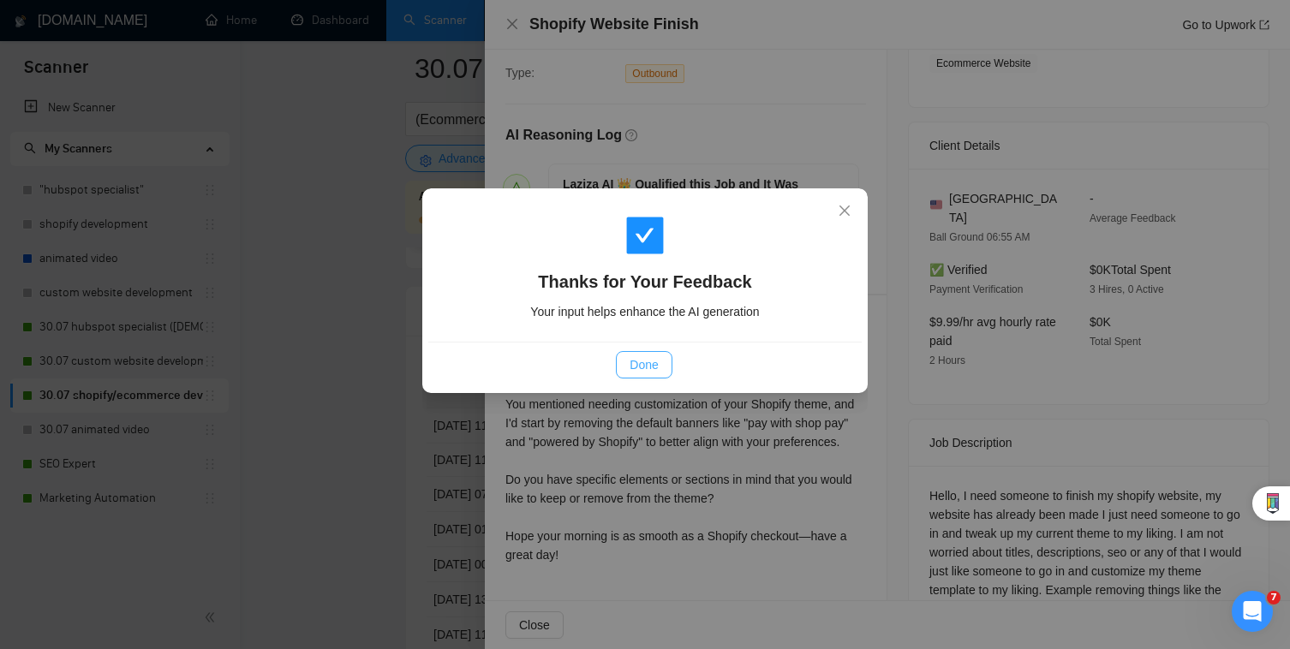
click at [648, 365] on span "Done" at bounding box center [644, 364] width 28 height 19
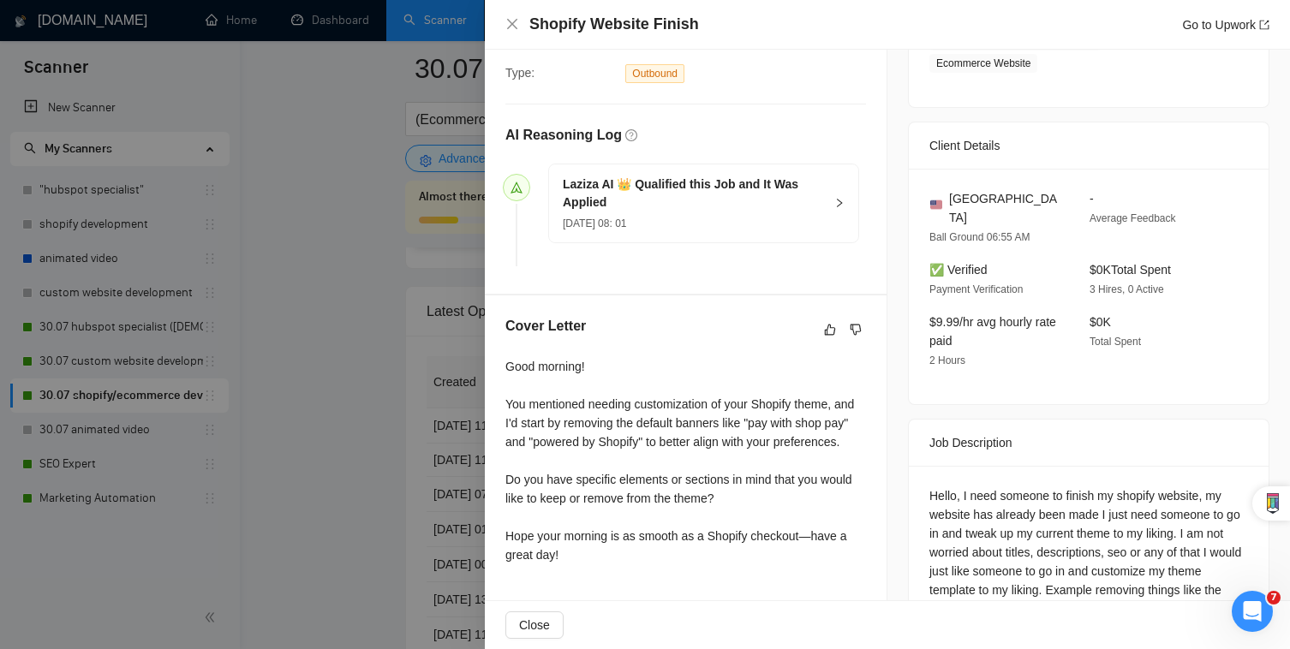
click at [421, 459] on div at bounding box center [645, 324] width 1290 height 649
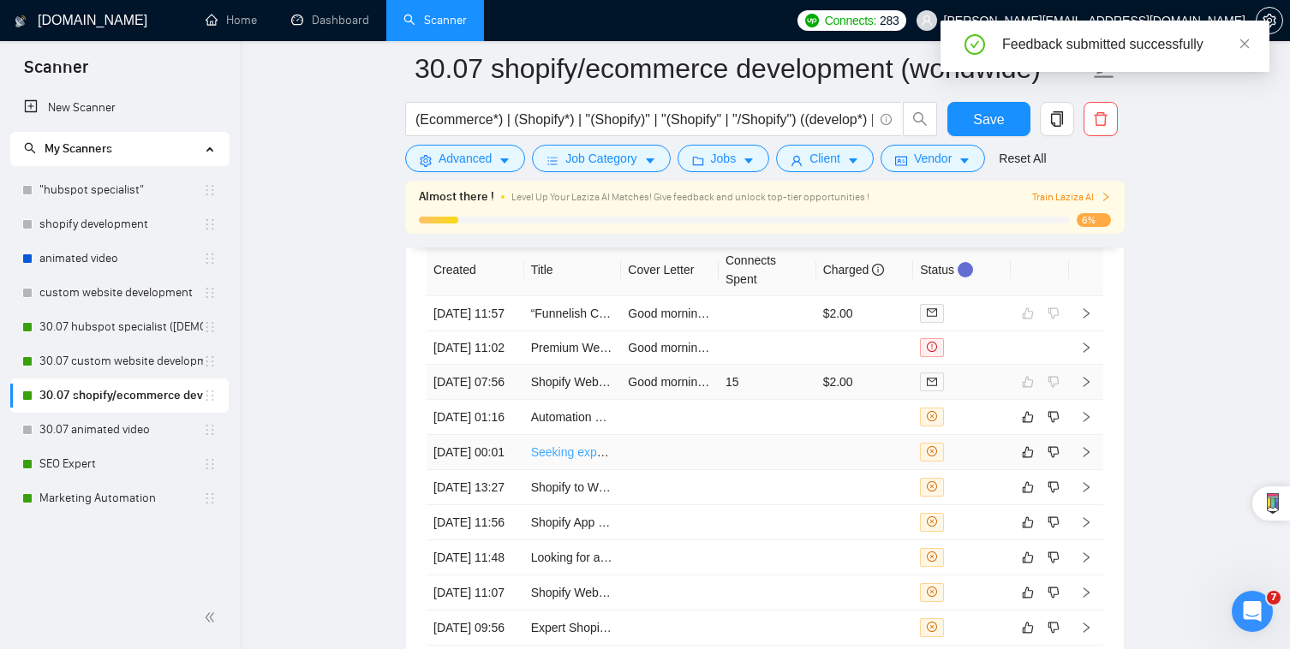
scroll to position [4368, 0]
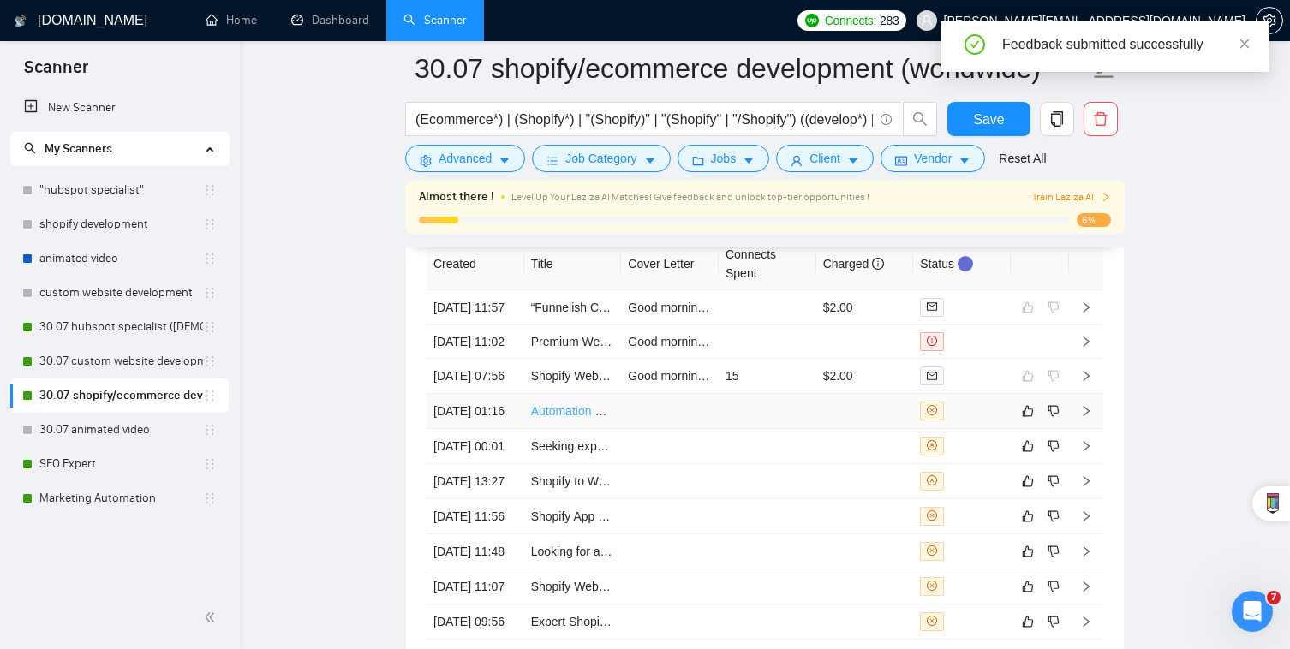
click at [618, 418] on link "Automation Expert Needed for n8n Workflow Integration" at bounding box center [679, 411] width 297 height 14
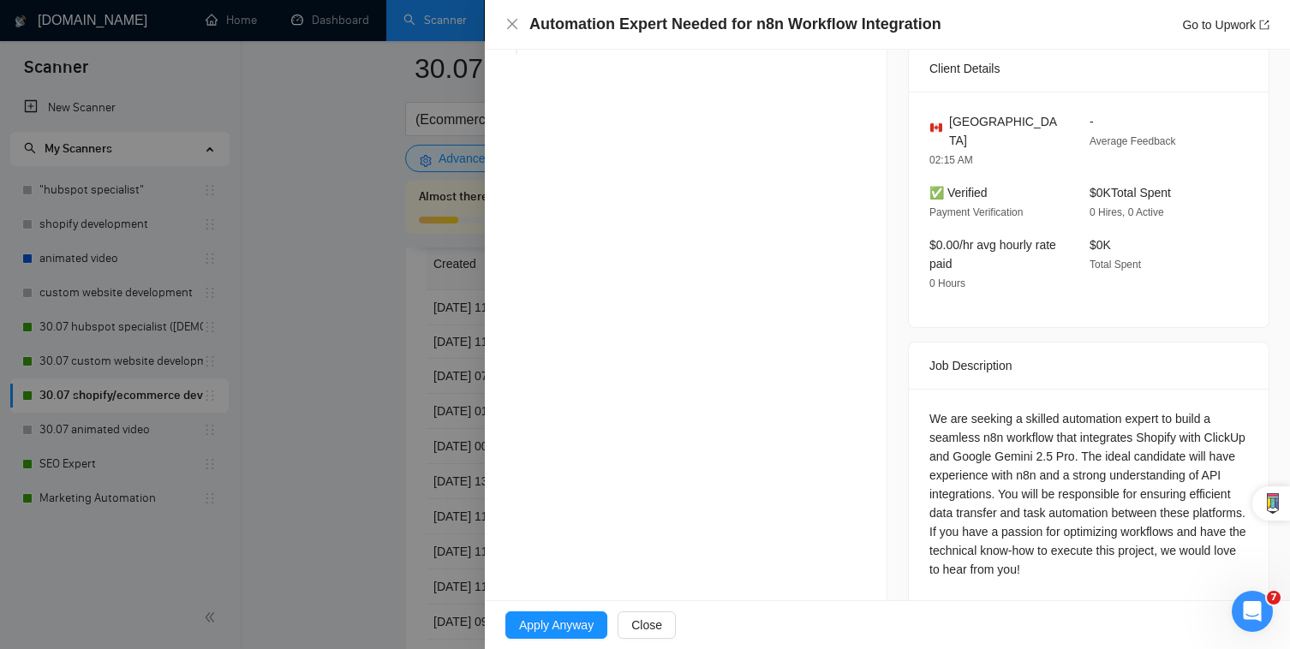
scroll to position [432, 0]
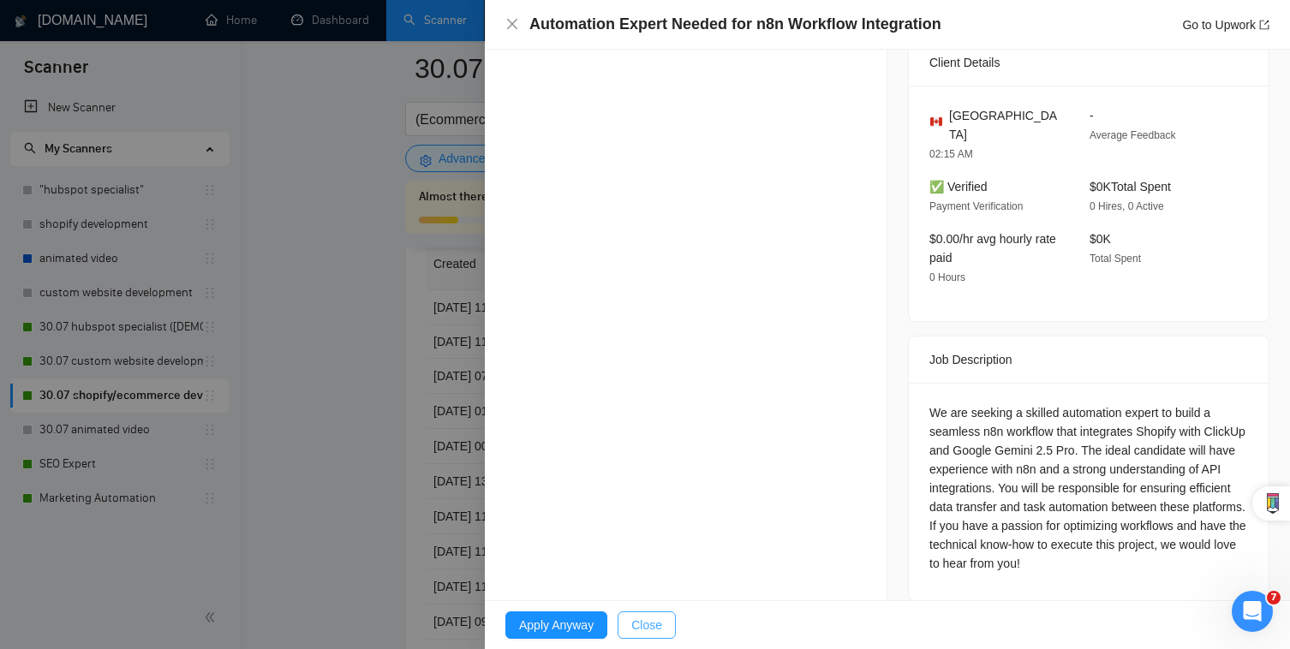
click at [660, 637] on button "Close" at bounding box center [647, 625] width 58 height 27
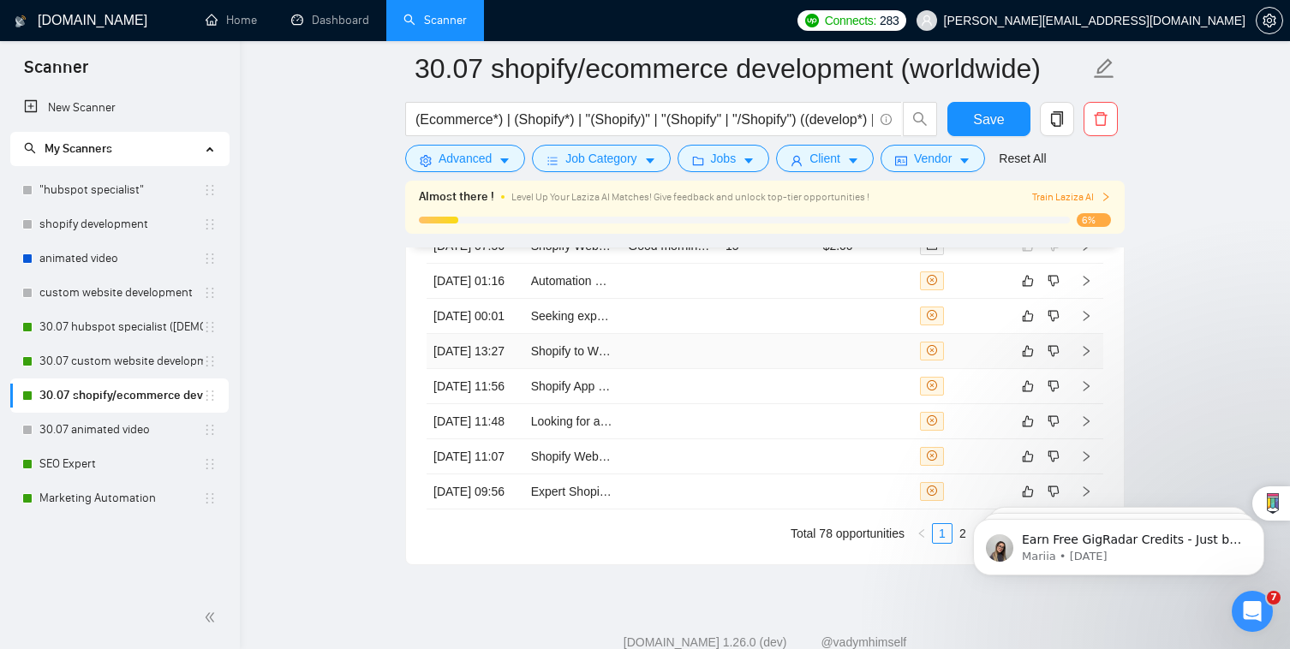
scroll to position [4496, 0]
